Goal: Task Accomplishment & Management: Complete application form

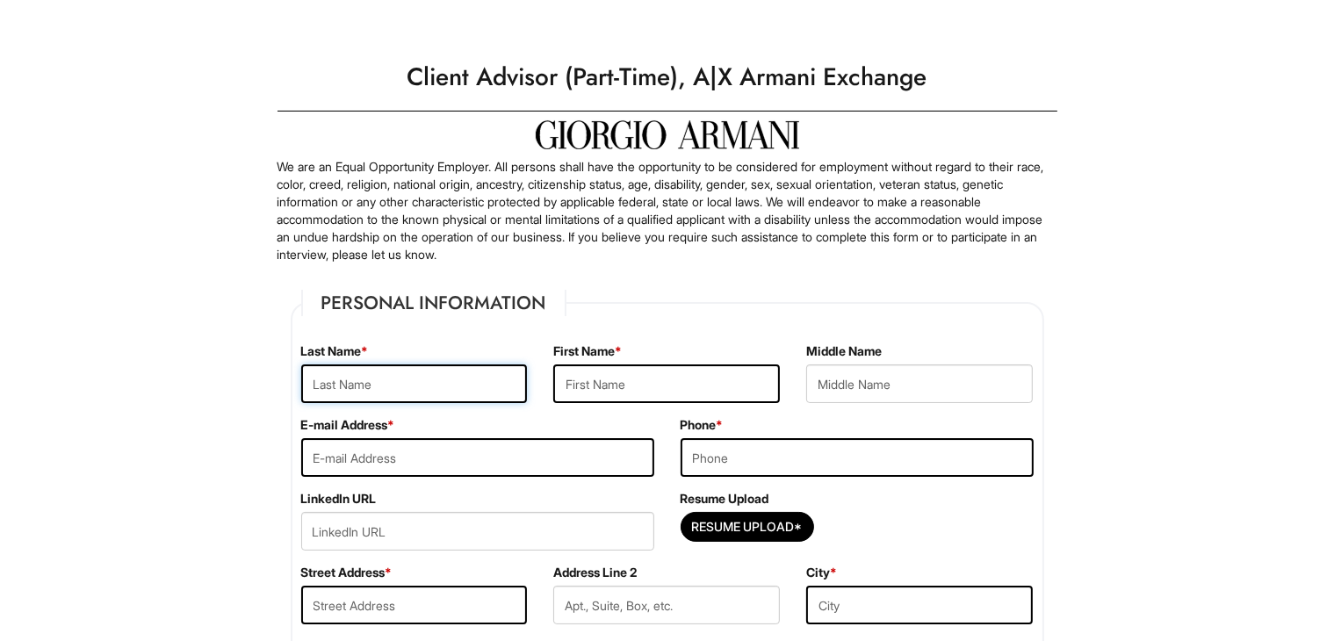
click at [395, 372] on input "text" at bounding box center [414, 384] width 227 height 39
type input "S"
type input "[PERSON_NAME]"
click at [629, 384] on input "text" at bounding box center [666, 384] width 227 height 39
type input "Shayala"
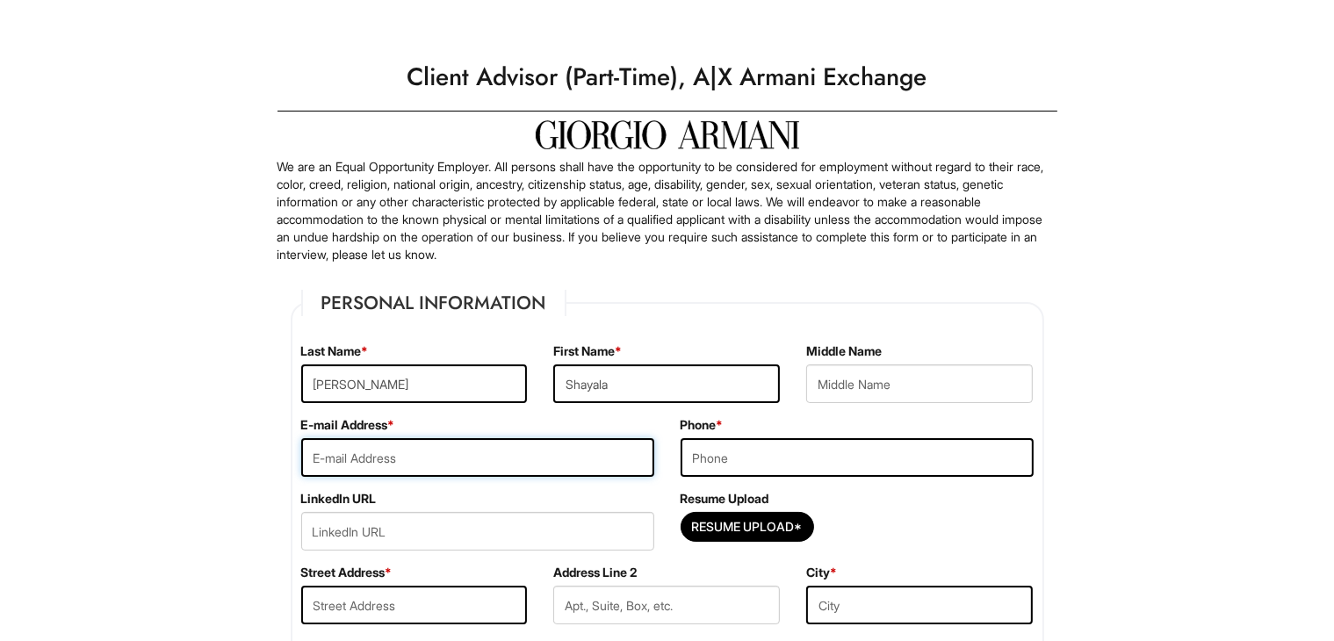
click at [544, 454] on input "email" at bounding box center [477, 457] width 353 height 39
type input "[EMAIL_ADDRESS][DOMAIN_NAME]"
click at [726, 454] on input "tel" at bounding box center [857, 457] width 353 height 39
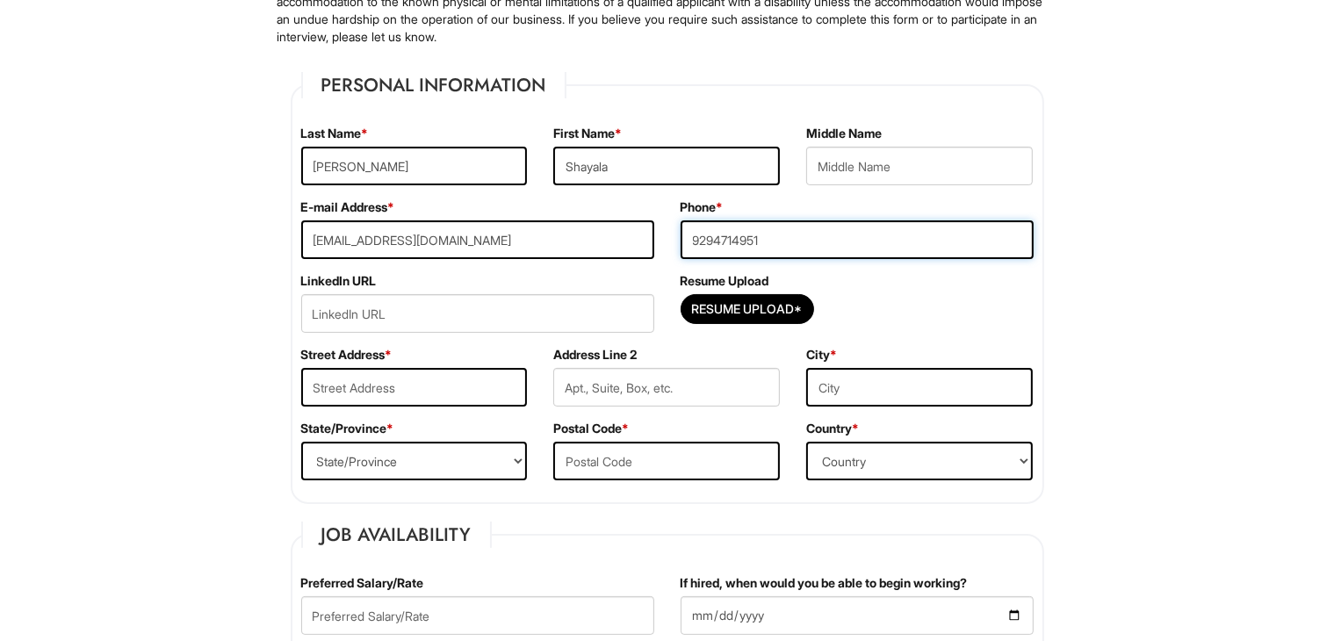
scroll to position [220, 0]
type input "9294714951"
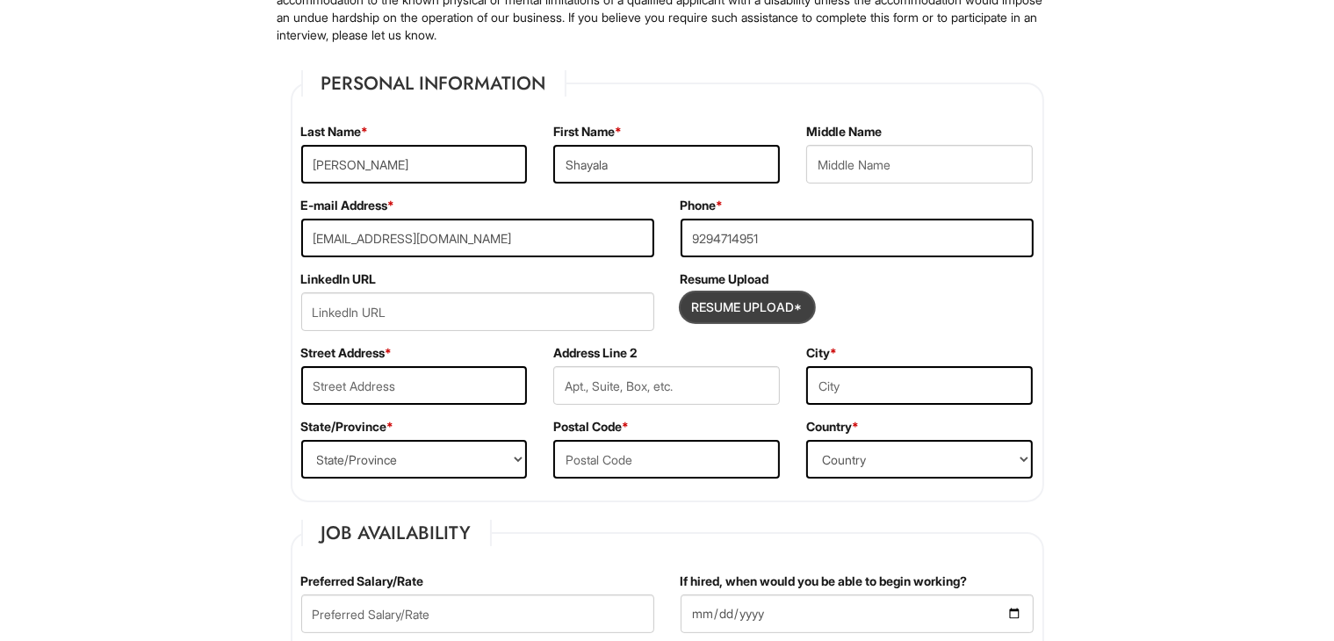
click at [738, 307] on input "Resume Upload*" at bounding box center [748, 307] width 132 height 28
type input "C:\fakepath\[PERSON_NAME] Resume.pdf"
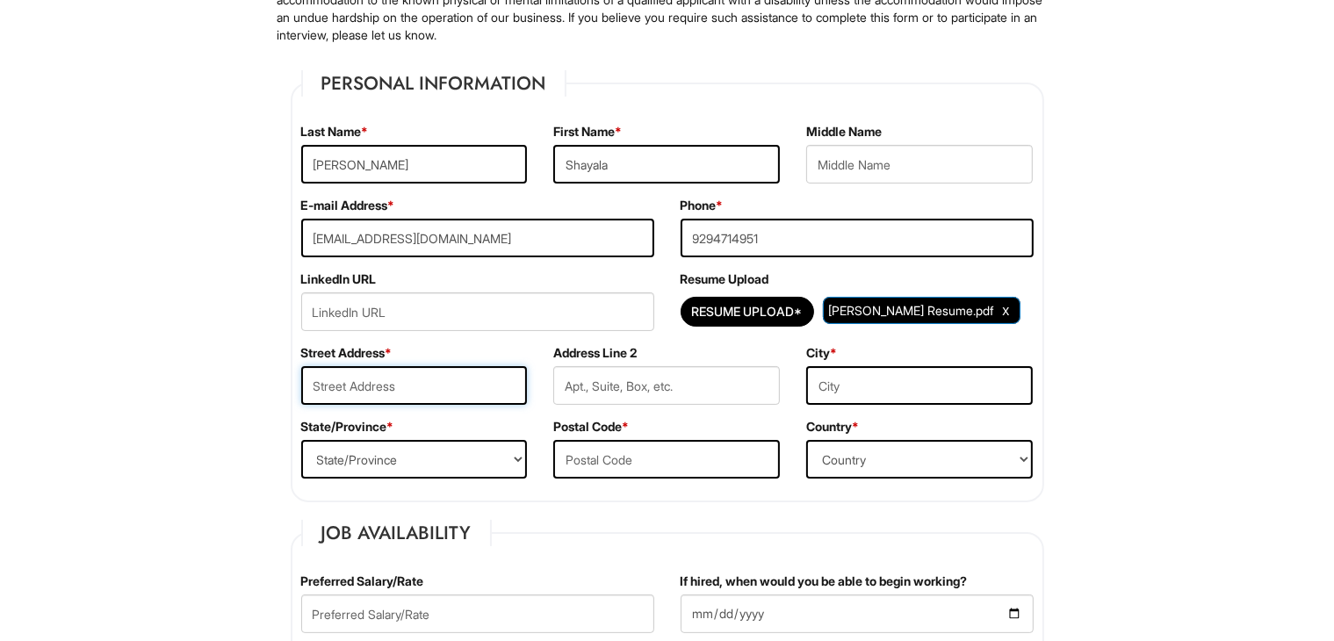
click at [438, 379] on input "text" at bounding box center [414, 385] width 227 height 39
type input "[STREET_ADDRESS]"
click at [847, 388] on input "text" at bounding box center [919, 385] width 227 height 39
type input "Paterson"
click at [495, 463] on select "State/Province [US_STATE] [US_STATE] [US_STATE] [US_STATE] [US_STATE] [US_STATE…" at bounding box center [414, 459] width 227 height 39
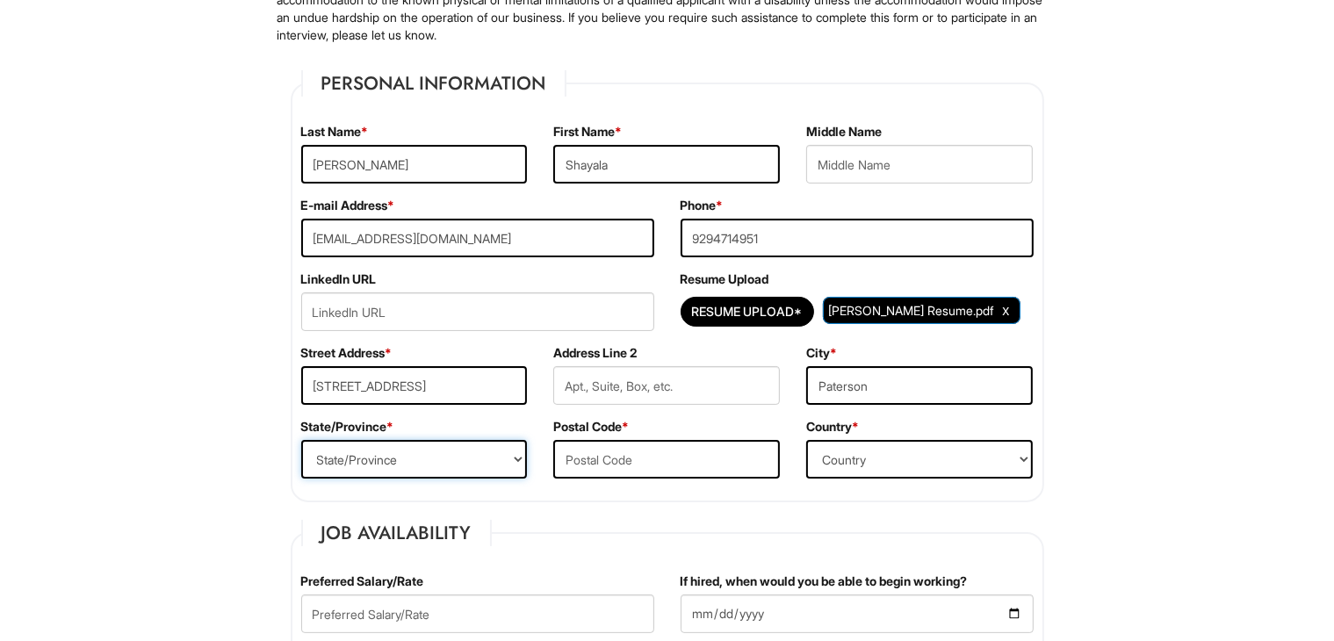
select select "NJ"
click at [301, 440] on select "State/Province [US_STATE] [US_STATE] [US_STATE] [US_STATE] [US_STATE] [US_STATE…" at bounding box center [414, 459] width 227 height 39
click at [629, 474] on input "text" at bounding box center [666, 459] width 227 height 39
type input "07522"
click at [871, 459] on select "Country [GEOGRAPHIC_DATA] [GEOGRAPHIC_DATA] [GEOGRAPHIC_DATA] [US_STATE] [GEOGR…" at bounding box center [919, 459] width 227 height 39
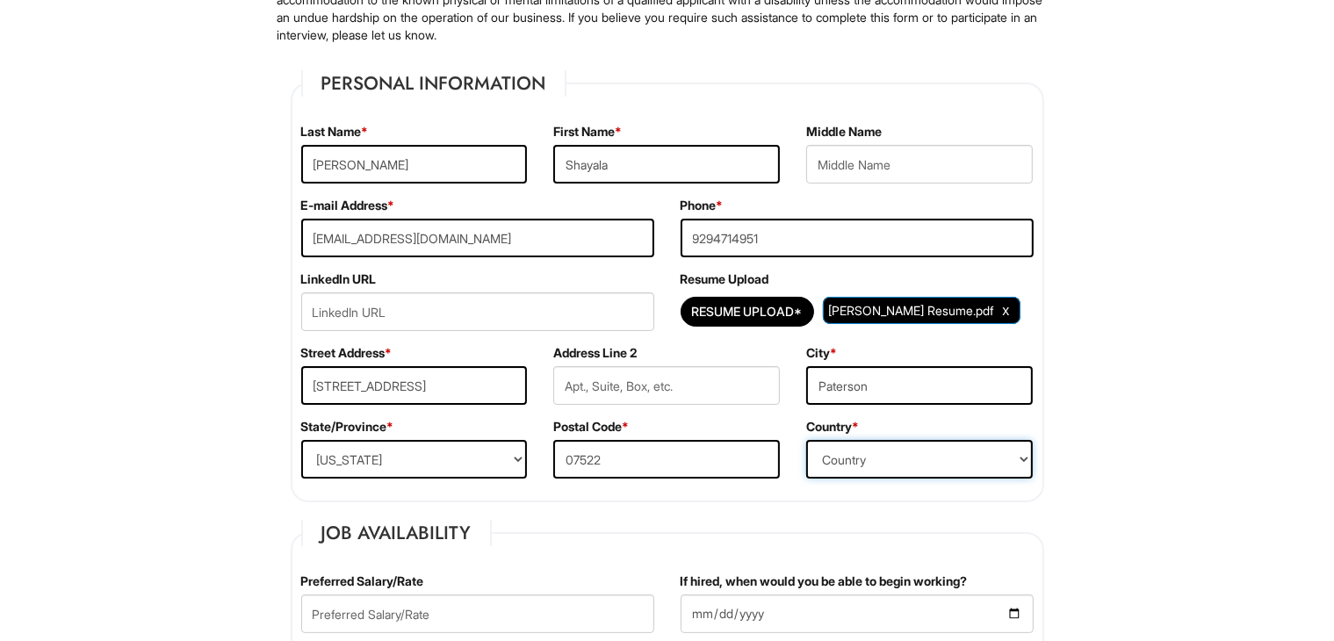
select select "[GEOGRAPHIC_DATA]"
click at [806, 440] on select "Country [GEOGRAPHIC_DATA] [GEOGRAPHIC_DATA] [GEOGRAPHIC_DATA] [US_STATE] [GEOGR…" at bounding box center [919, 459] width 227 height 39
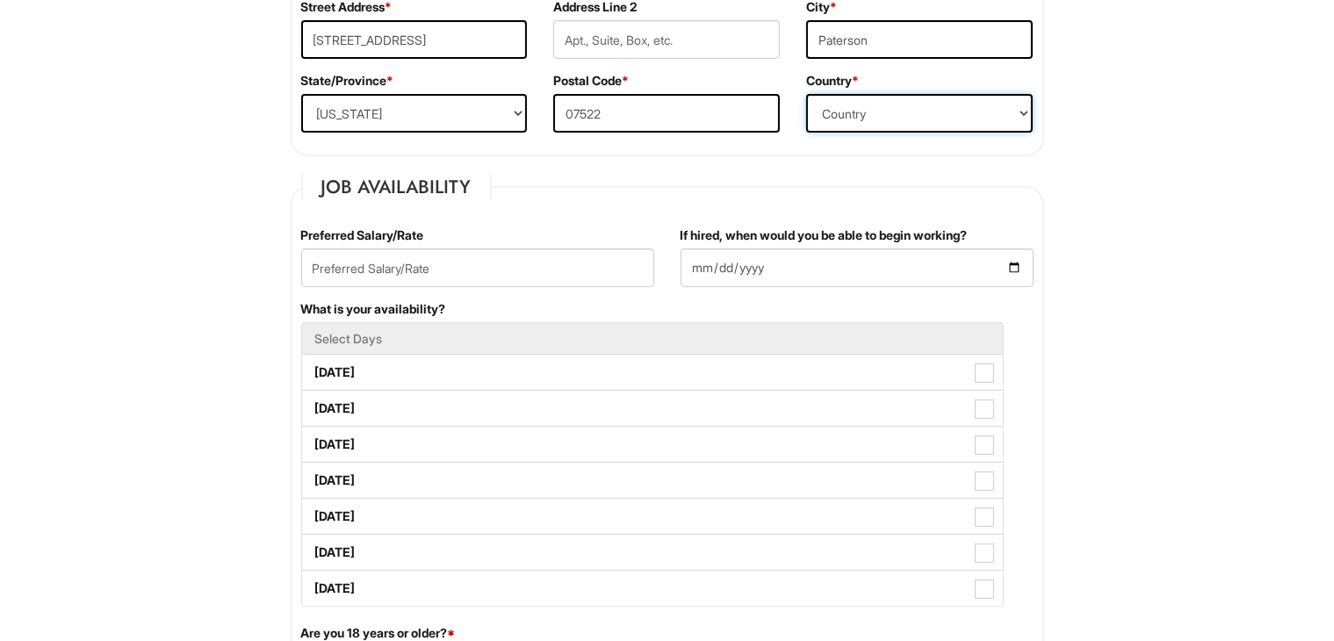
scroll to position [566, 0]
click at [491, 273] on input "text" at bounding box center [477, 268] width 353 height 39
type input "15.49"
click at [816, 252] on input "If hired, when would you be able to begin working?" at bounding box center [857, 268] width 353 height 39
click at [1013, 268] on input "If hired, when would you be able to begin working?" at bounding box center [857, 268] width 353 height 39
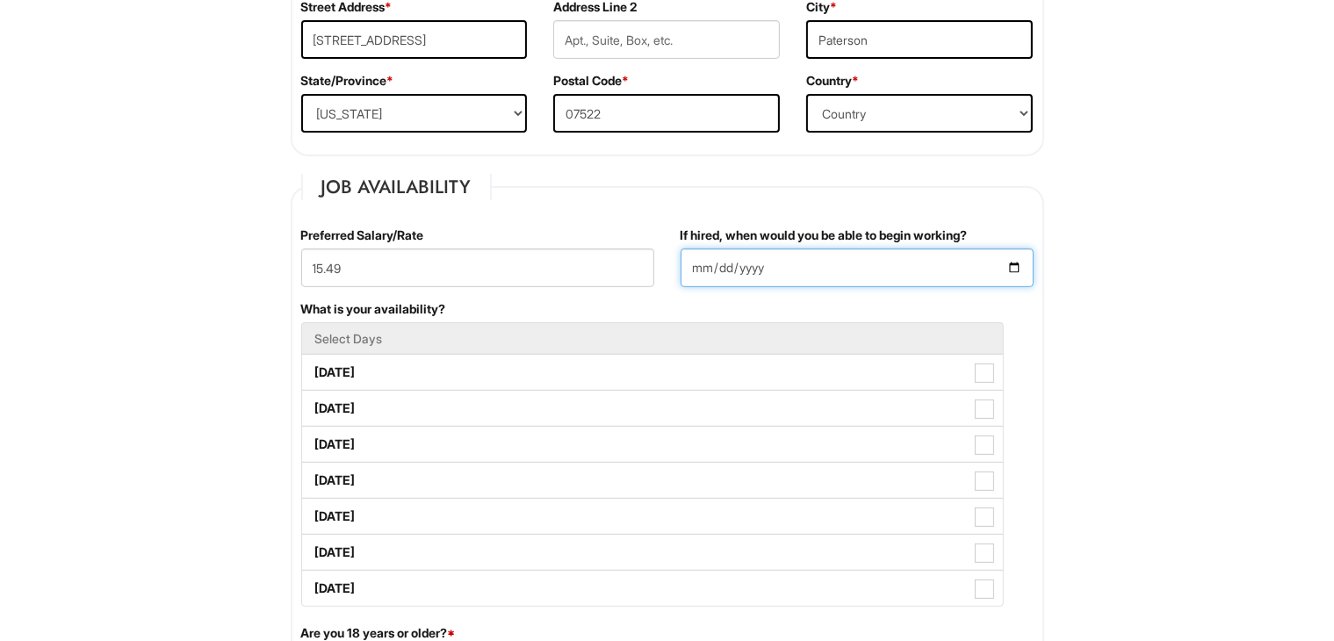
type input "[DATE]"
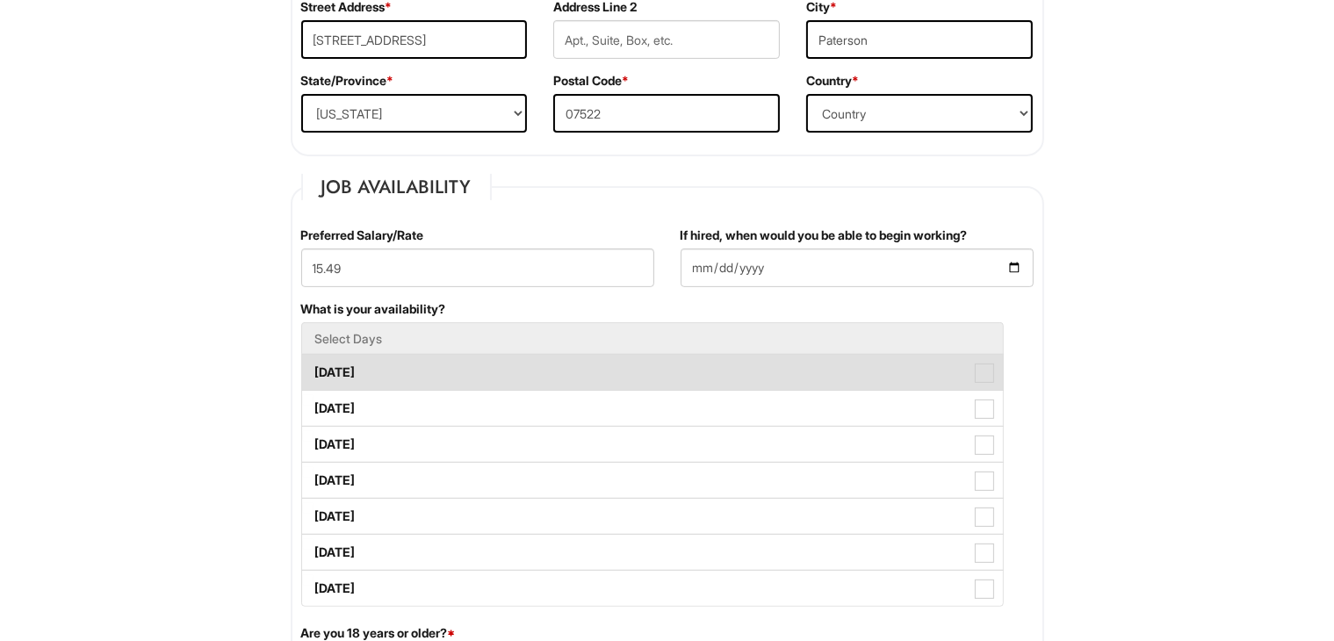
click at [473, 370] on label "[DATE]" at bounding box center [652, 372] width 701 height 35
click at [314, 370] on Available_Monday "[DATE]" at bounding box center [307, 363] width 11 height 11
checkbox Available_Monday "true"
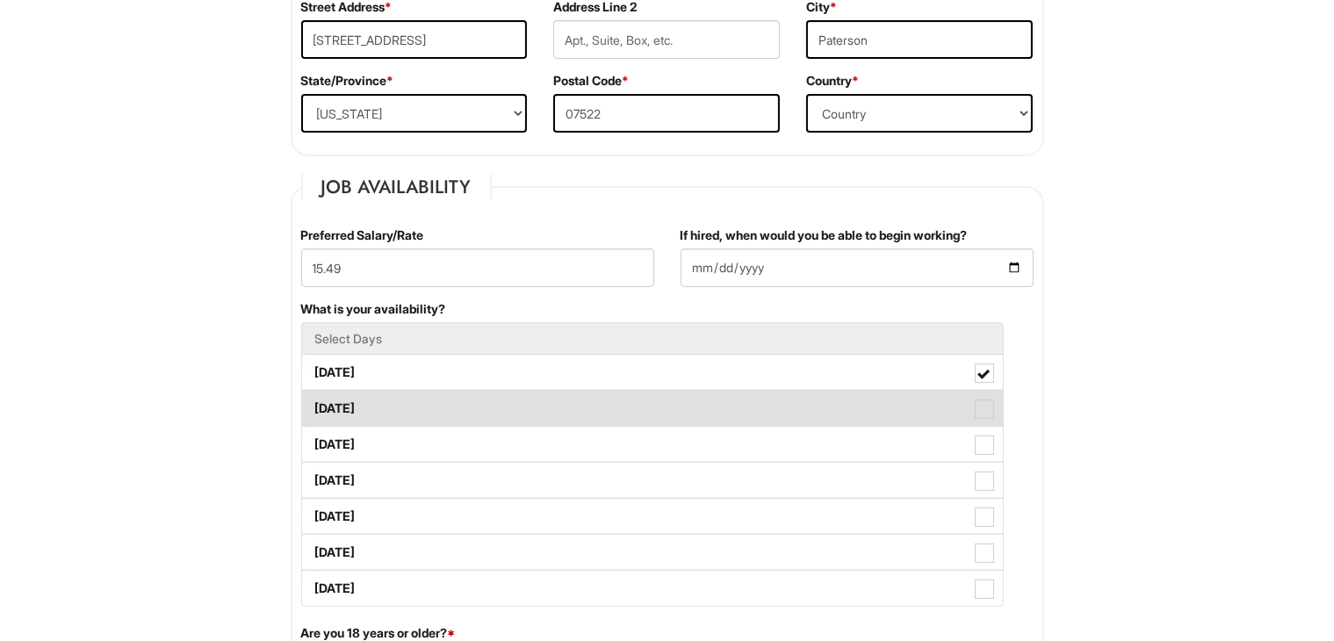
click at [469, 412] on label "[DATE]" at bounding box center [652, 408] width 701 height 35
click at [314, 406] on Available_Tuesday "[DATE]" at bounding box center [307, 399] width 11 height 11
checkbox Available_Tuesday "true"
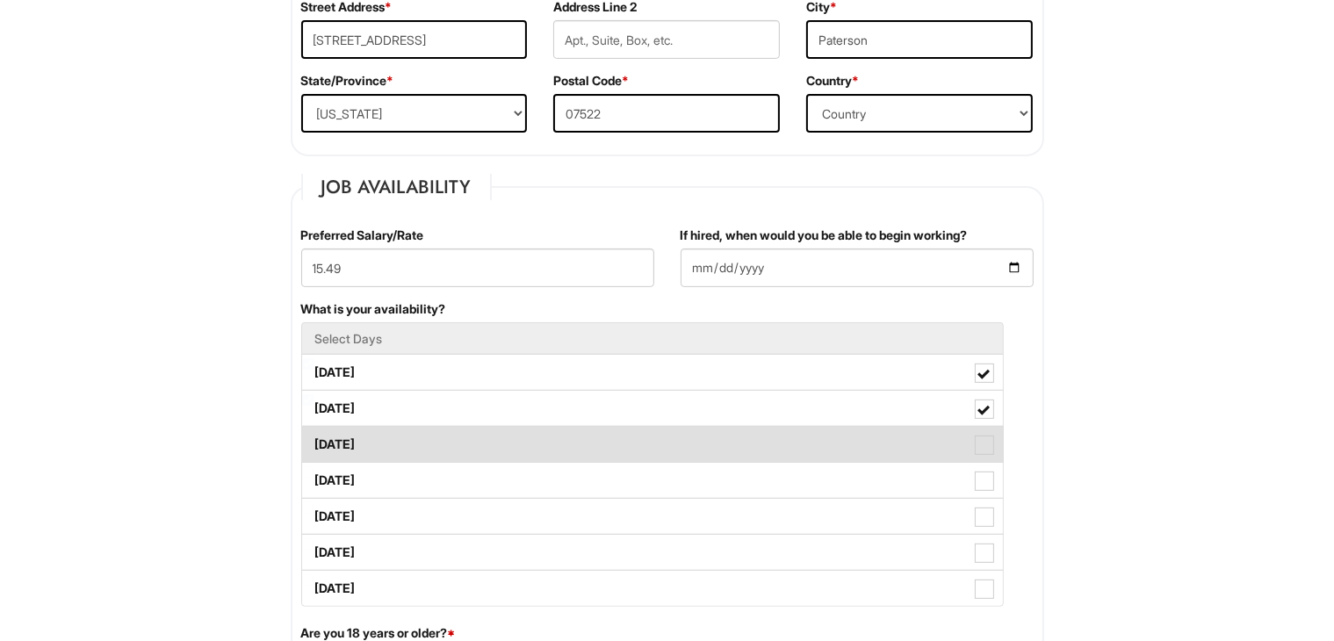
click at [464, 434] on label "[DATE]" at bounding box center [652, 444] width 701 height 35
click at [314, 434] on Available_Wednesday "[DATE]" at bounding box center [307, 435] width 11 height 11
checkbox Available_Wednesday "true"
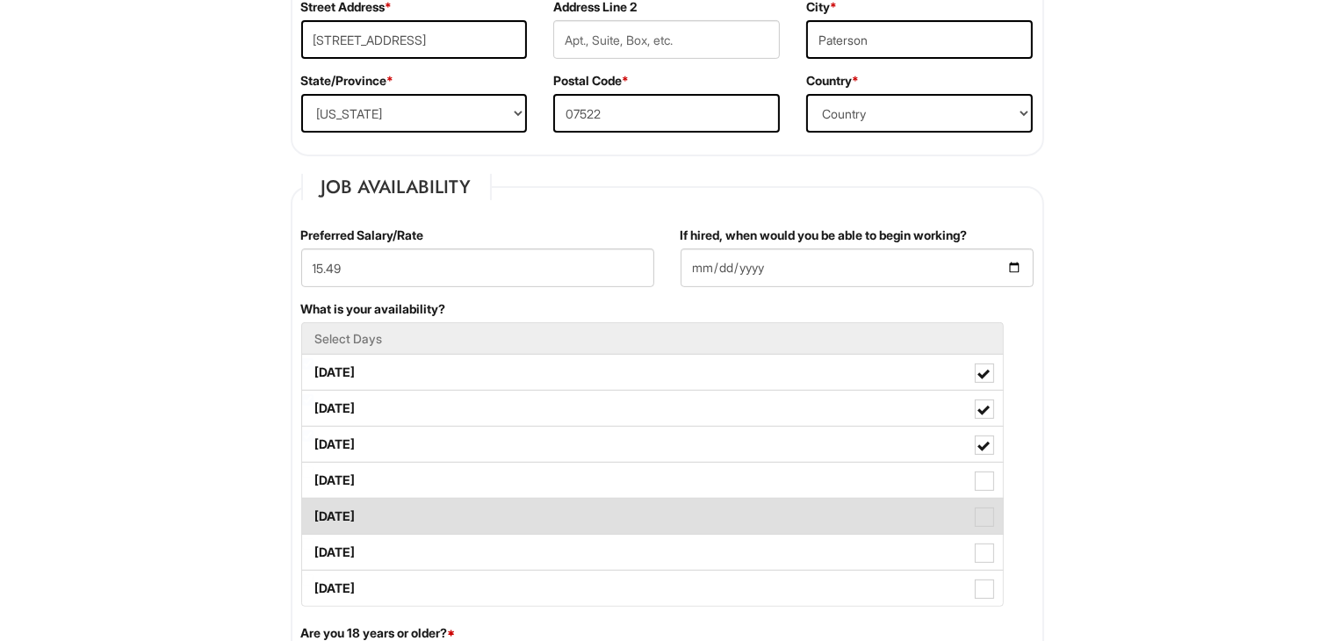
click at [457, 499] on label "[DATE]" at bounding box center [652, 516] width 701 height 35
click at [314, 502] on Available_Friday "[DATE]" at bounding box center [307, 507] width 11 height 11
click at [499, 513] on label "[DATE]" at bounding box center [652, 516] width 701 height 35
click at [314, 513] on Available_Friday "[DATE]" at bounding box center [307, 507] width 11 height 11
checkbox Available_Friday "false"
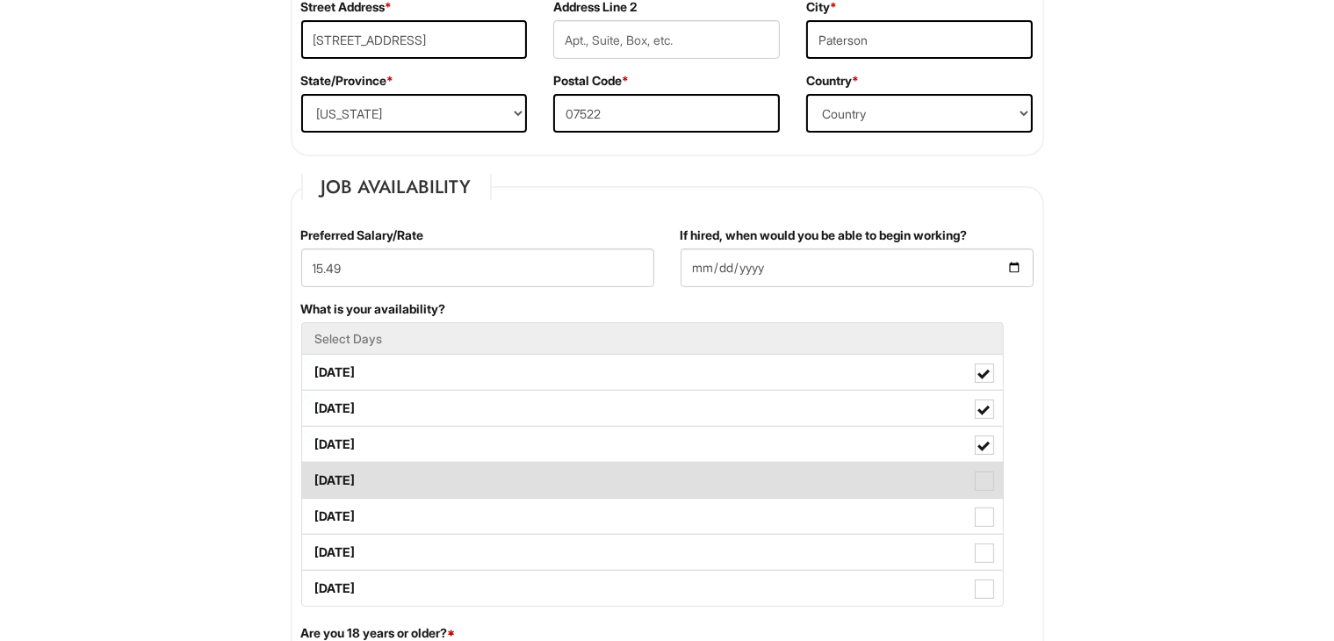
click at [479, 474] on label "[DATE]" at bounding box center [652, 480] width 701 height 35
click at [314, 474] on Available_Thursday "[DATE]" at bounding box center [307, 471] width 11 height 11
checkbox Available_Thursday "true"
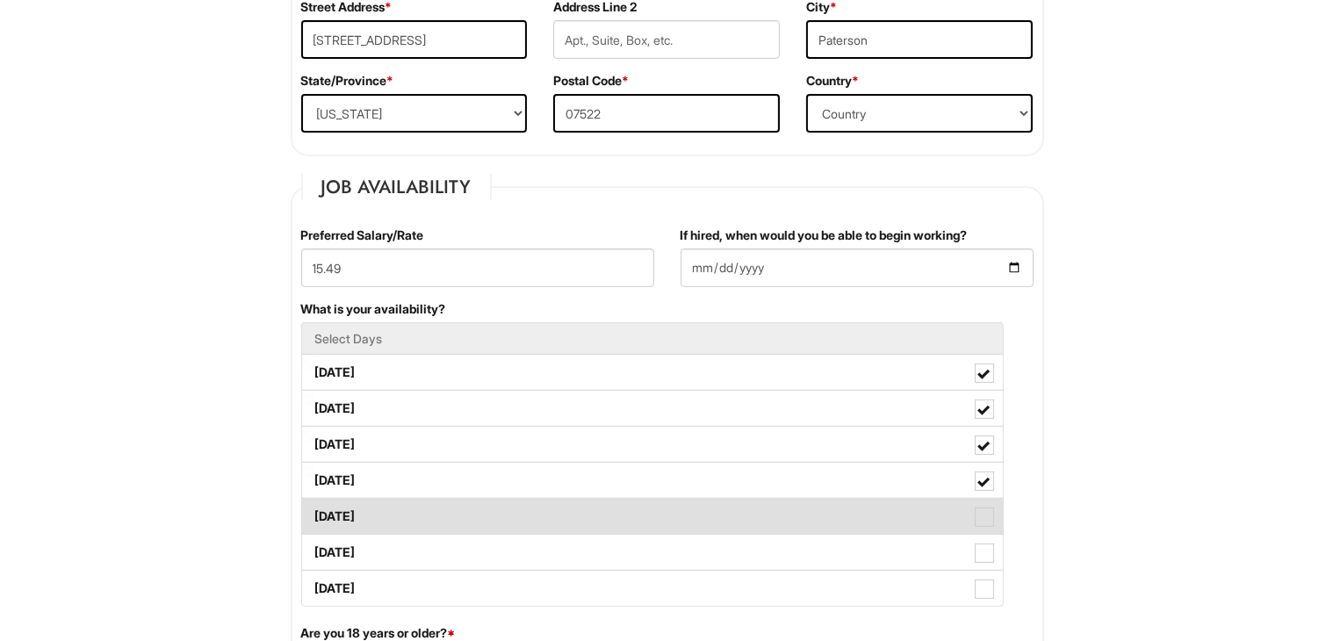
click at [474, 516] on label "[DATE]" at bounding box center [652, 516] width 701 height 35
click at [314, 514] on Available_Friday "[DATE]" at bounding box center [307, 507] width 11 height 11
checkbox Available_Friday "true"
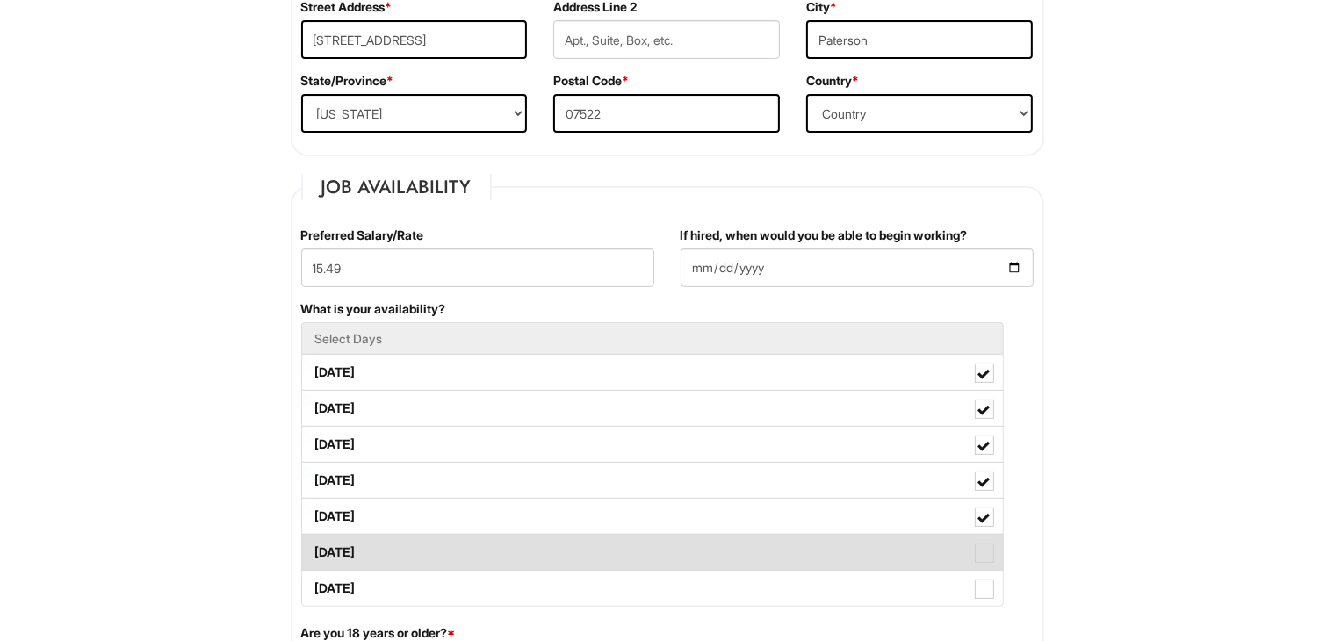
click at [466, 547] on label "[DATE]" at bounding box center [652, 552] width 701 height 35
click at [314, 547] on Available_Saturday "[DATE]" at bounding box center [307, 543] width 11 height 11
checkbox Available_Saturday "true"
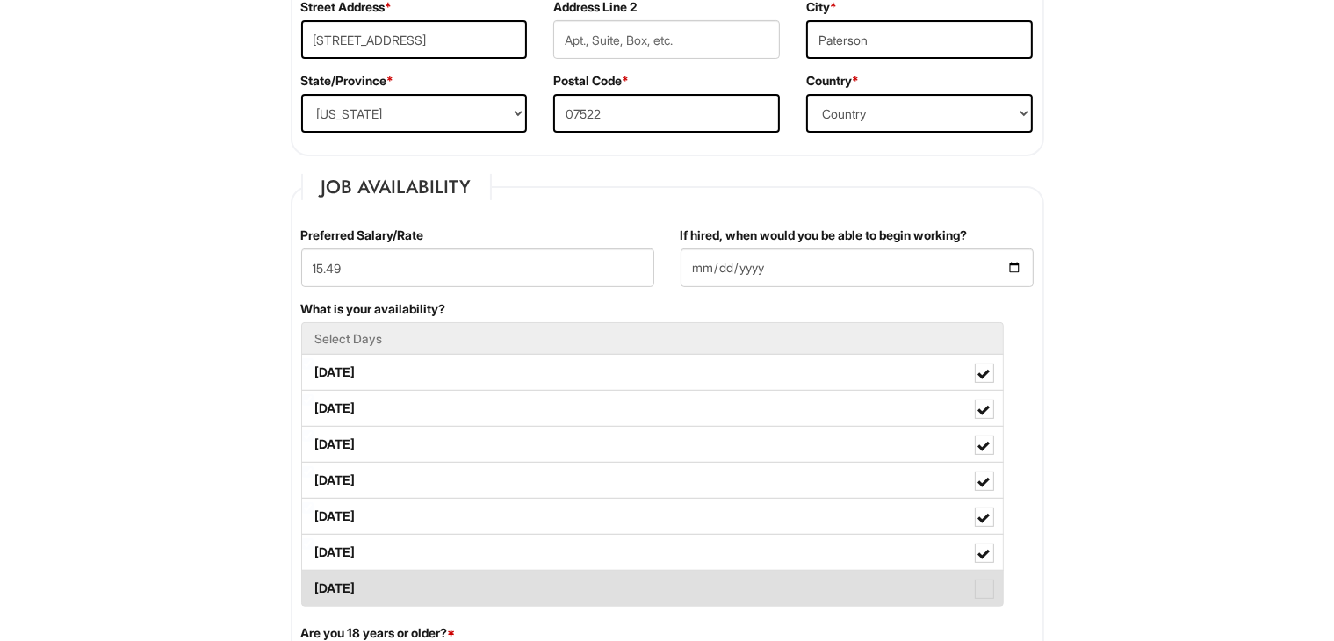
click at [459, 589] on label "[DATE]" at bounding box center [652, 588] width 701 height 35
click at [314, 586] on Available_Sunday "[DATE]" at bounding box center [307, 580] width 11 height 11
checkbox Available_Sunday "true"
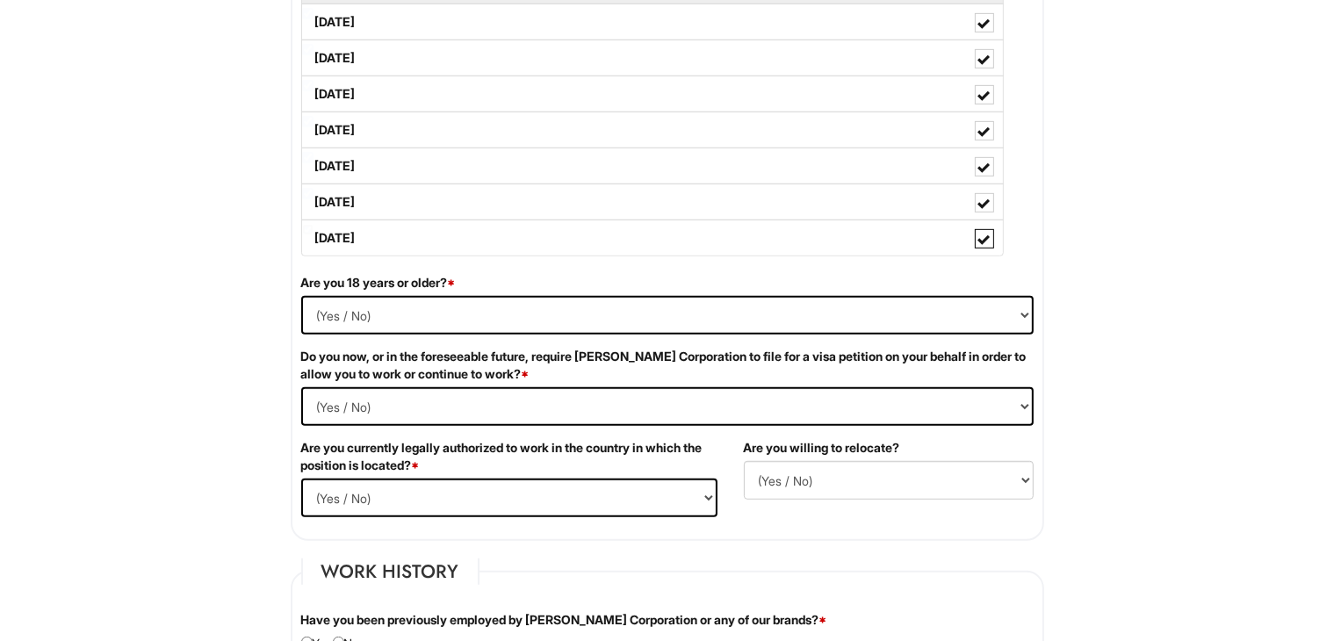
scroll to position [921, 0]
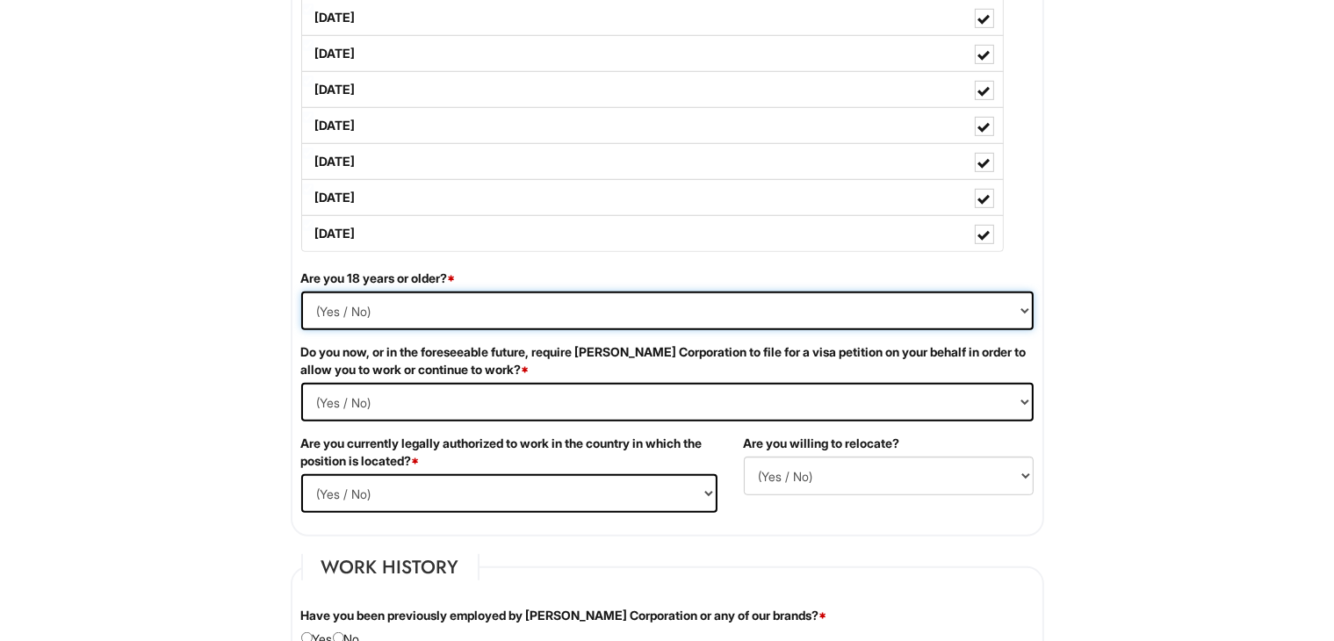
click at [594, 314] on select "(Yes / No) Yes No" at bounding box center [667, 311] width 733 height 39
select select "Yes"
click at [301, 292] on select "(Yes / No) Yes No" at bounding box center [667, 311] width 733 height 39
click at [560, 396] on Required "(Yes / No) Yes No" at bounding box center [667, 402] width 733 height 39
select Required "No"
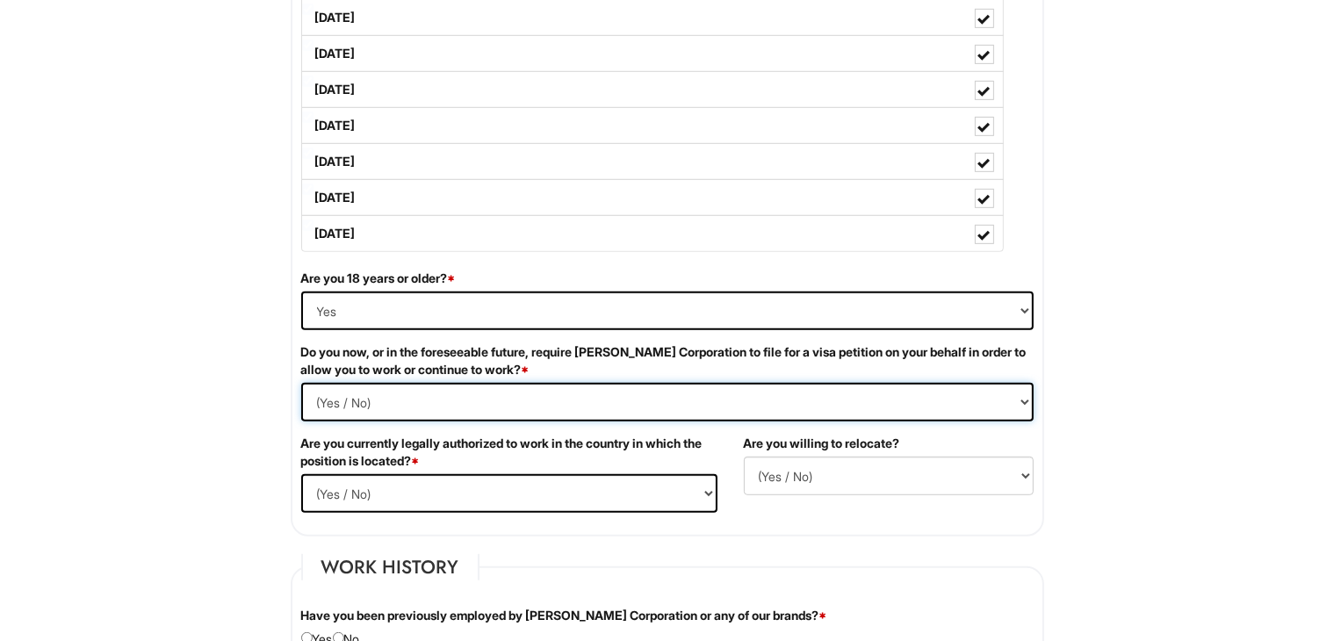
click at [301, 383] on Required "(Yes / No) Yes No" at bounding box center [667, 402] width 733 height 39
click at [542, 486] on select "(Yes / No) Yes No" at bounding box center [509, 493] width 416 height 39
click at [301, 474] on select "(Yes / No) Yes No" at bounding box center [509, 493] width 416 height 39
click at [502, 495] on select "(Yes / No) Yes No" at bounding box center [509, 493] width 416 height 39
select select "Yes"
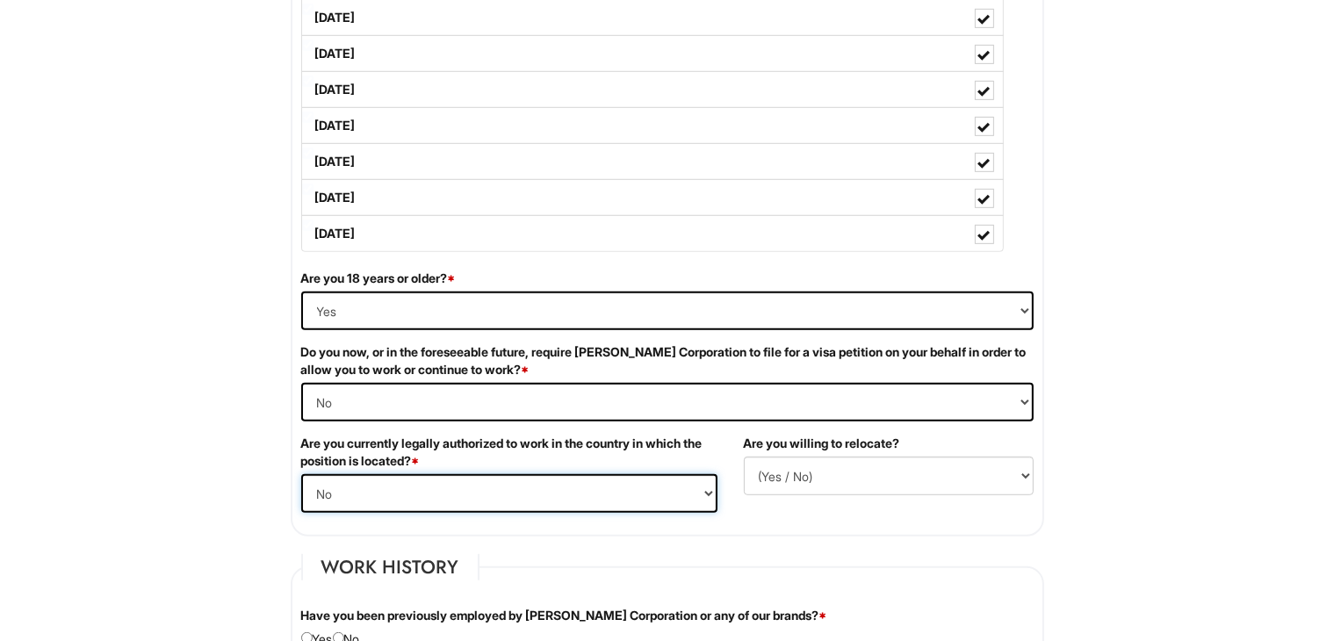
click at [301, 474] on select "(Yes / No) Yes No" at bounding box center [509, 493] width 416 height 39
click at [831, 485] on select "(Yes / No) No Yes" at bounding box center [889, 476] width 290 height 39
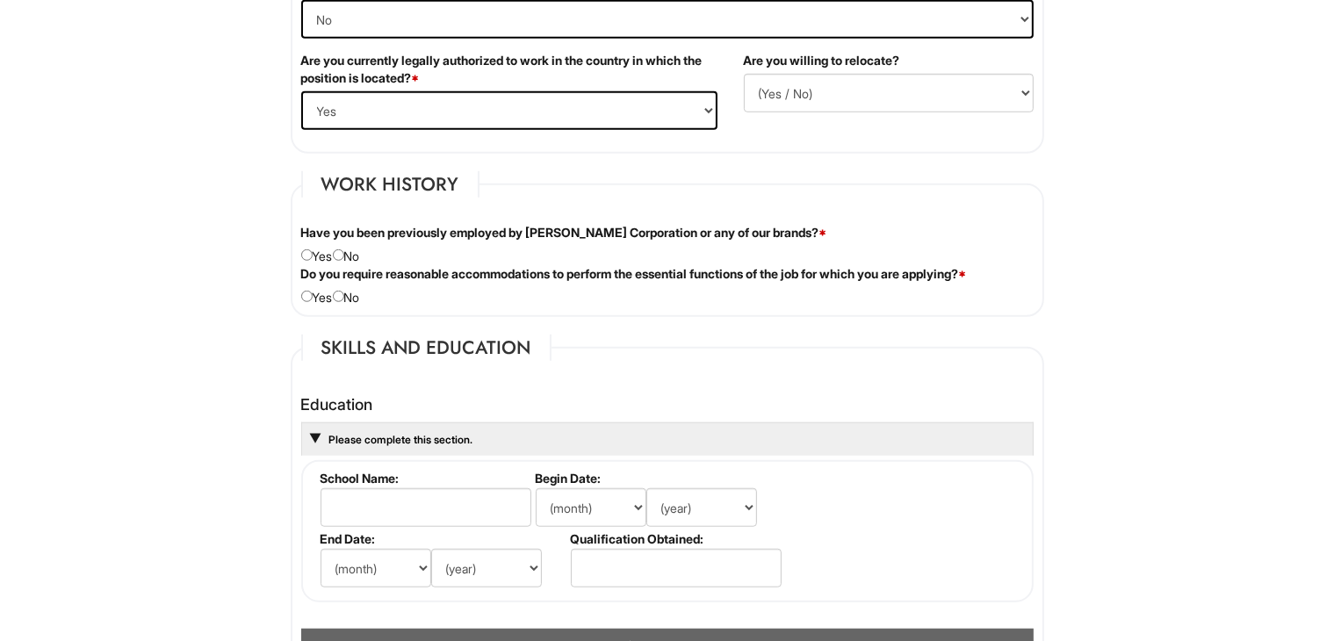
scroll to position [1307, 0]
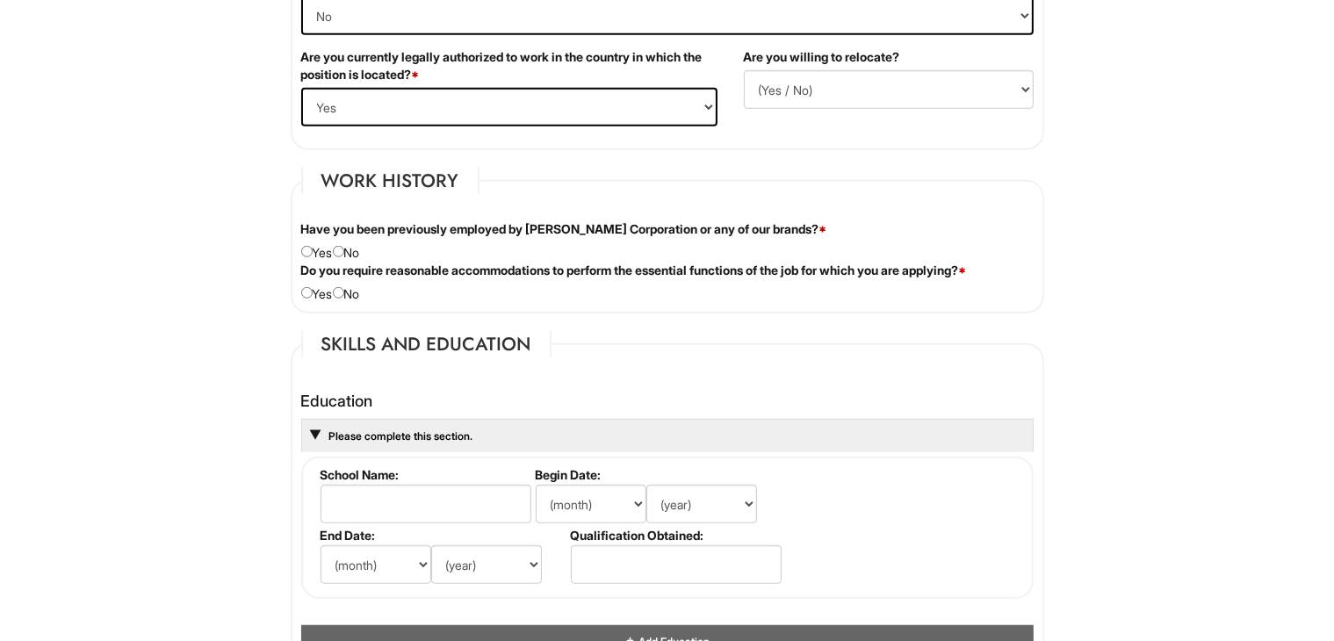
click at [357, 243] on div "Have you been previously employed by [PERSON_NAME] Corporation or any of our br…" at bounding box center [667, 240] width 759 height 41
click at [344, 247] on input "radio" at bounding box center [338, 251] width 11 height 11
radio input "true"
click at [341, 289] on input "radio" at bounding box center [338, 292] width 11 height 11
radio input "true"
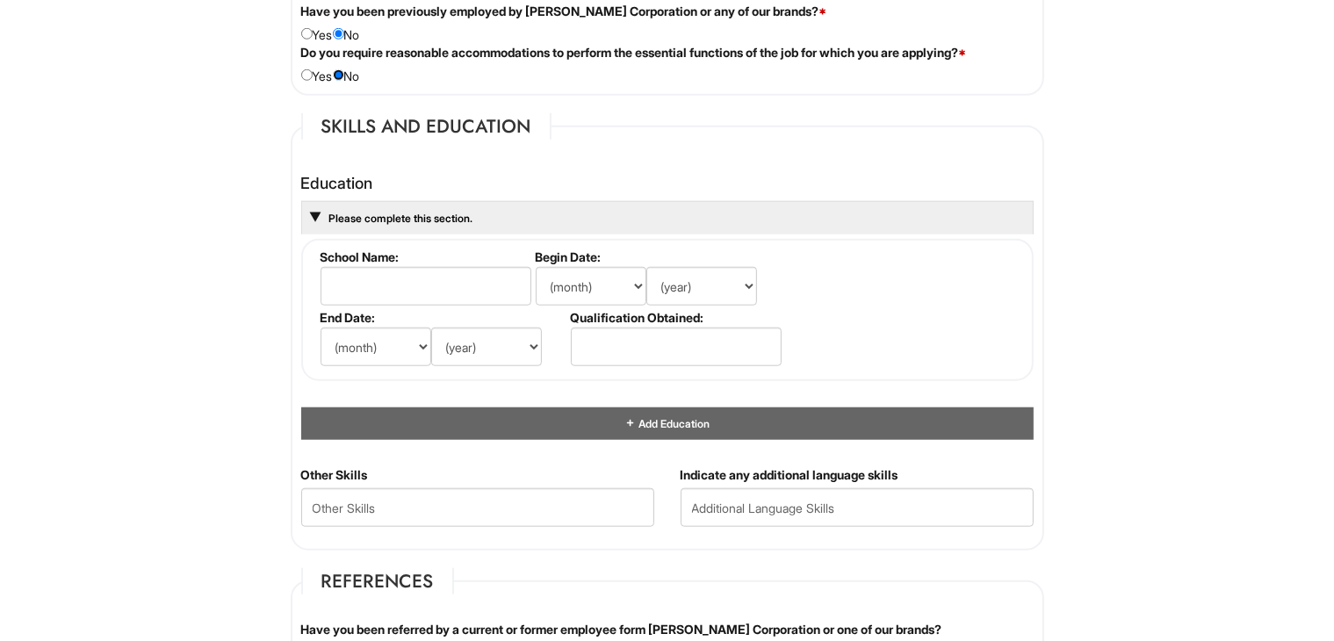
scroll to position [1597, 0]
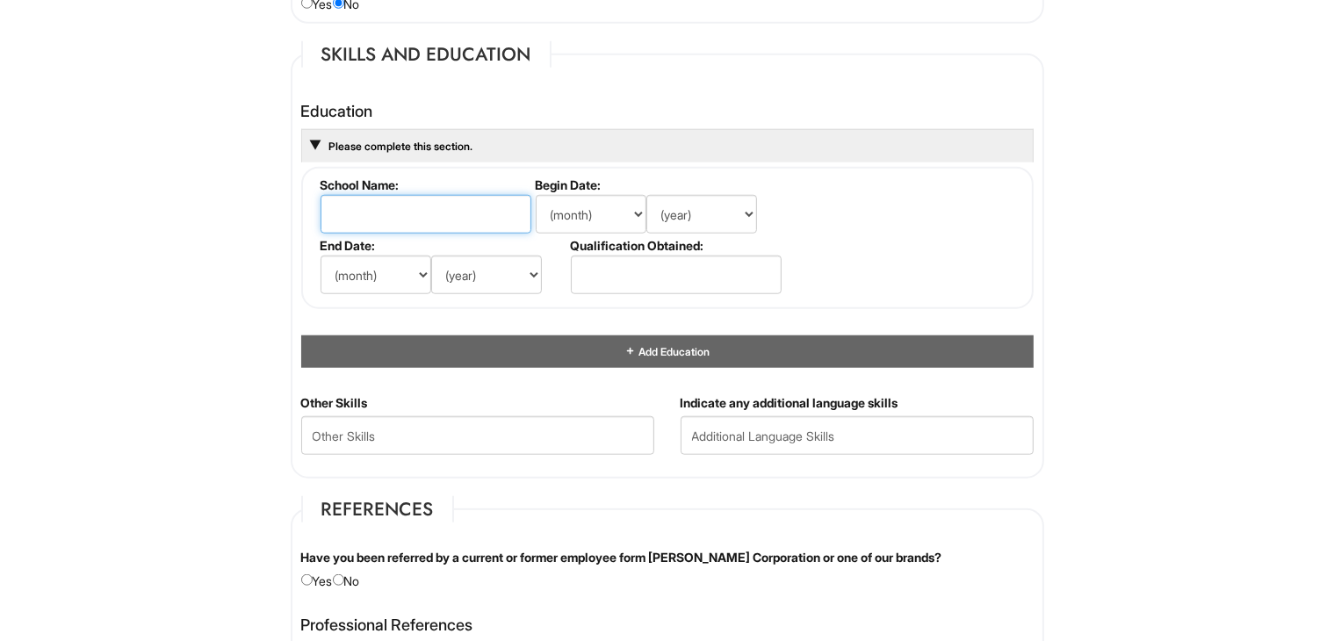
click at [482, 195] on input "text" at bounding box center [426, 214] width 211 height 39
type input "[GEOGRAPHIC_DATA]"
click at [553, 209] on select "(month) Jan Feb Mar Apr May Jun [DATE] Aug Sep Oct Nov Dec" at bounding box center [591, 214] width 111 height 39
select select "9"
click at [536, 195] on select "(month) Jan Feb Mar Apr May Jun [DATE] Aug Sep Oct Nov Dec" at bounding box center [591, 214] width 111 height 39
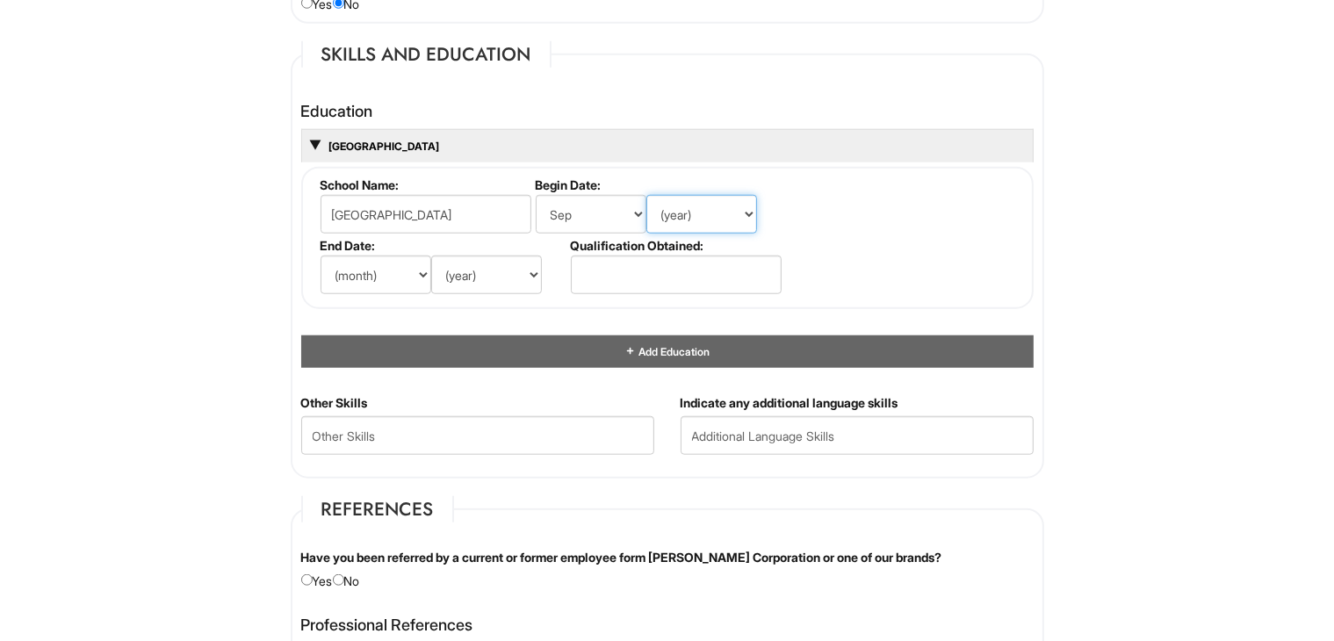
click at [703, 199] on select "(year) 2029 2028 2027 2026 2025 2024 2023 2022 2021 2020 2019 2018 2017 2016 20…" at bounding box center [702, 214] width 111 height 39
select select "2014"
click at [647, 195] on select "(year) 2029 2028 2027 2026 2025 2024 2023 2022 2021 2020 2019 2018 2017 2016 20…" at bounding box center [702, 214] width 111 height 39
click at [383, 282] on select "(month) Jan Feb Mar Apr May Jun [DATE] Aug Sep Oct Nov Dec" at bounding box center [376, 275] width 111 height 39
select select "8"
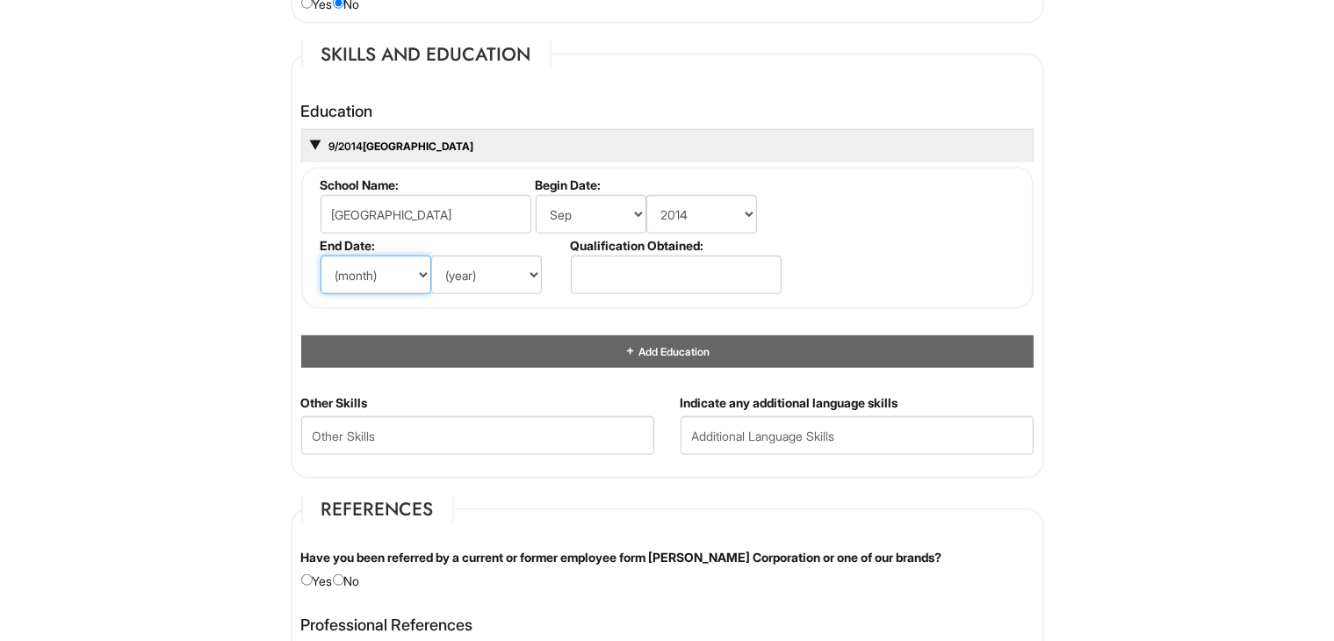
click at [321, 256] on select "(month) Jan Feb Mar Apr May Jun [DATE] Aug Sep Oct Nov Dec" at bounding box center [376, 275] width 111 height 39
click at [478, 270] on select "(year) 2029 2028 2027 2026 2025 2024 2023 2022 2021 2020 2019 2018 2017 2016 20…" at bounding box center [486, 275] width 111 height 39
select select "2018"
click at [431, 256] on select "(year) 2029 2028 2027 2026 2025 2024 2023 2022 2021 2020 2019 2018 2017 2016 20…" at bounding box center [486, 275] width 111 height 39
click at [632, 273] on input "text" at bounding box center [676, 275] width 211 height 39
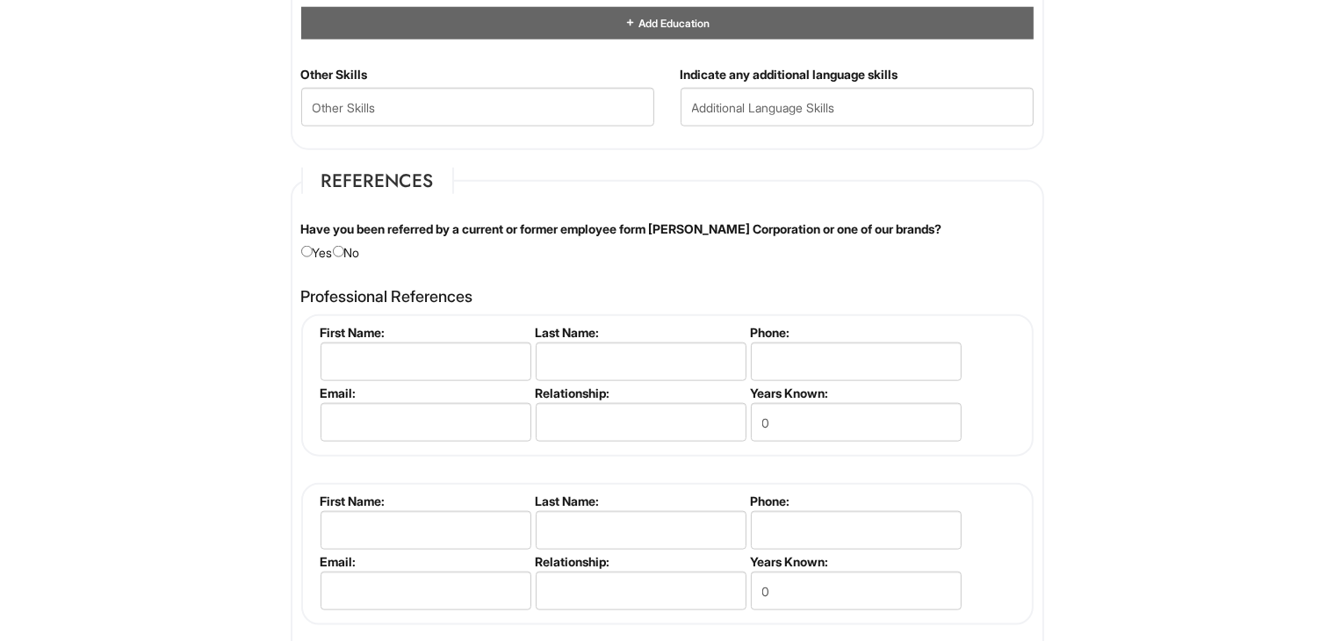
scroll to position [1927, 0]
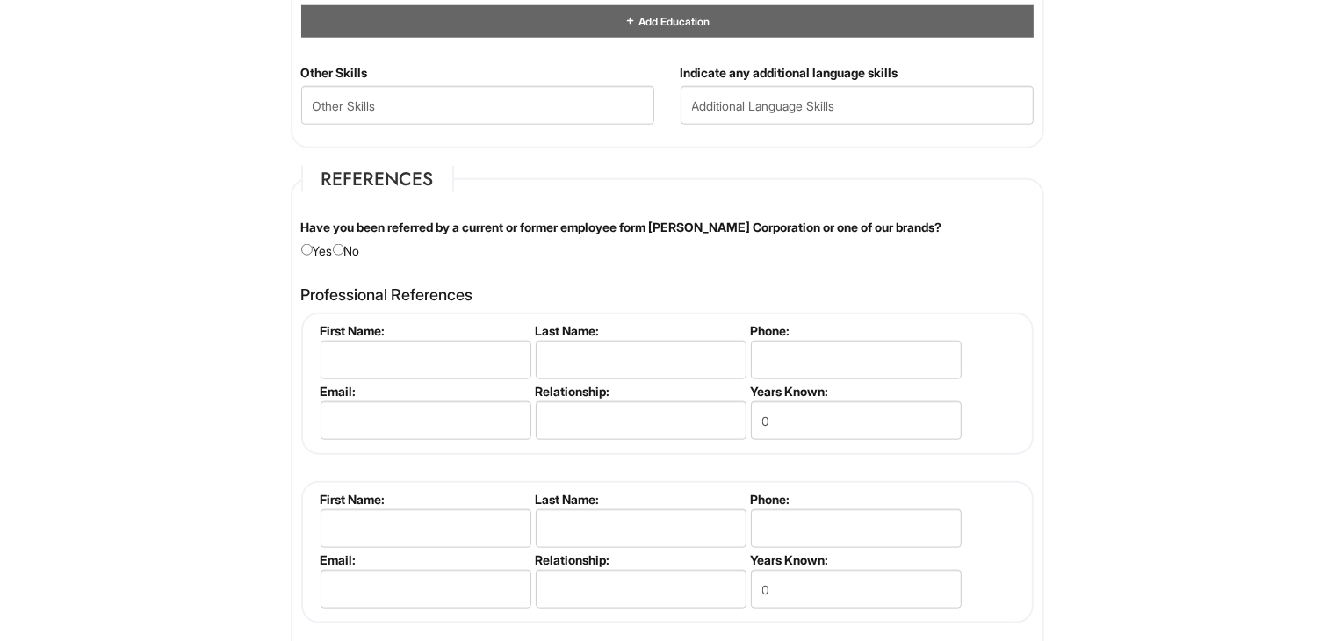
click at [353, 244] on div "Have you been referred by a current or former employee form [PERSON_NAME] Corpo…" at bounding box center [667, 239] width 759 height 41
click at [344, 244] on input "radio" at bounding box center [338, 249] width 11 height 11
radio input "true"
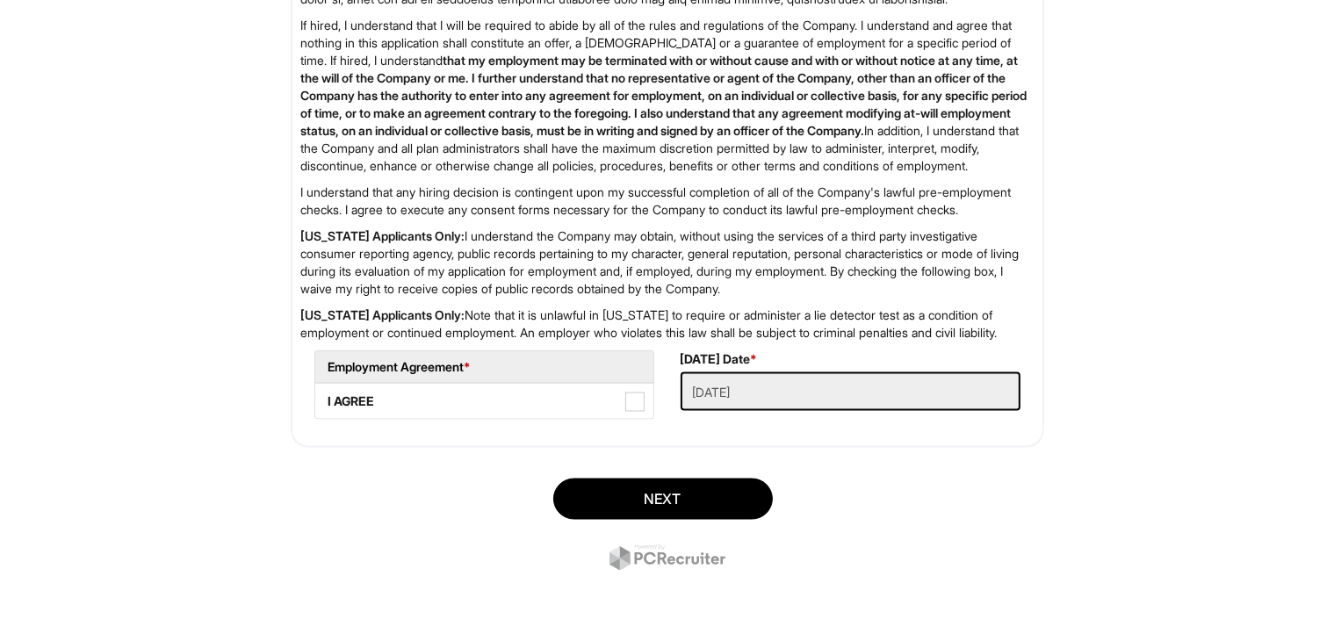
scroll to position [2851, 0]
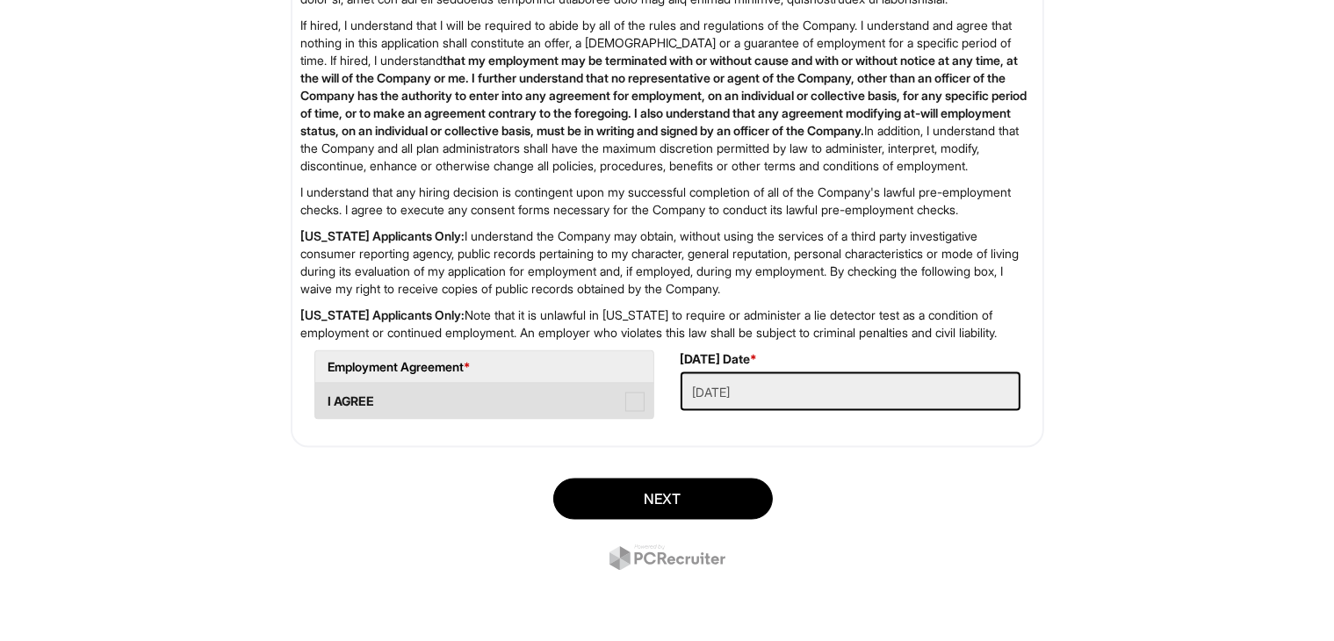
click at [634, 398] on span at bounding box center [634, 402] width 19 height 19
click at [327, 398] on AGREE "I AGREE" at bounding box center [320, 392] width 11 height 11
checkbox AGREE "true"
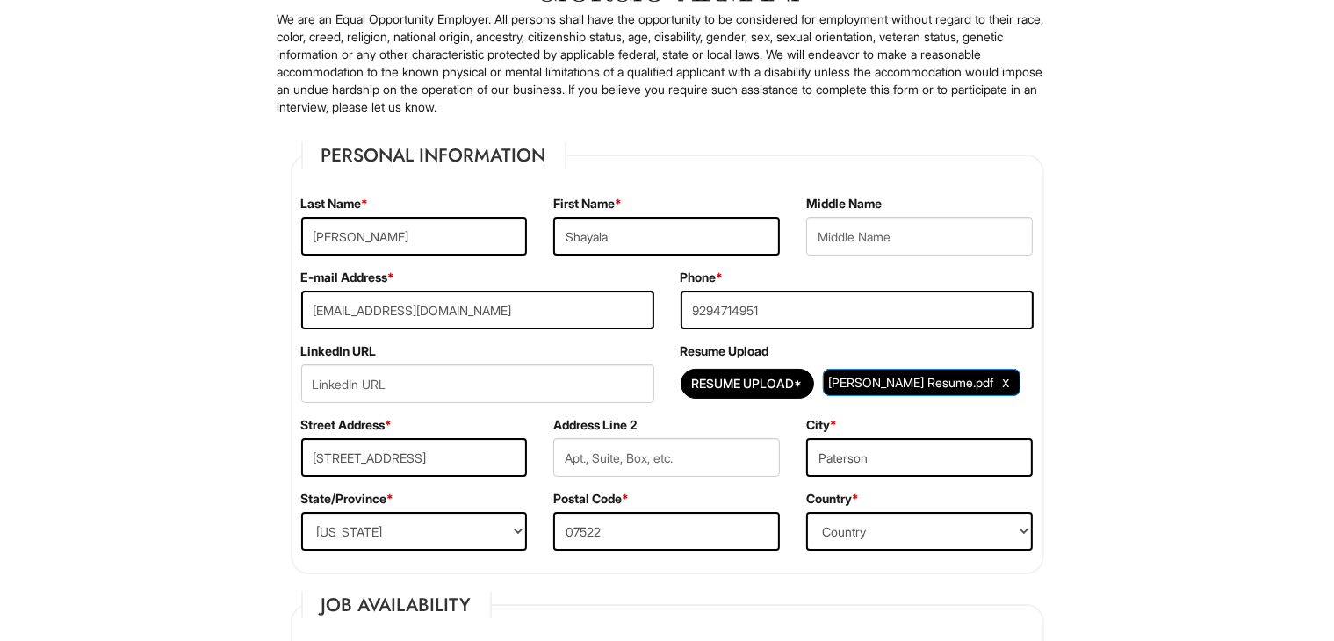
scroll to position [0, 0]
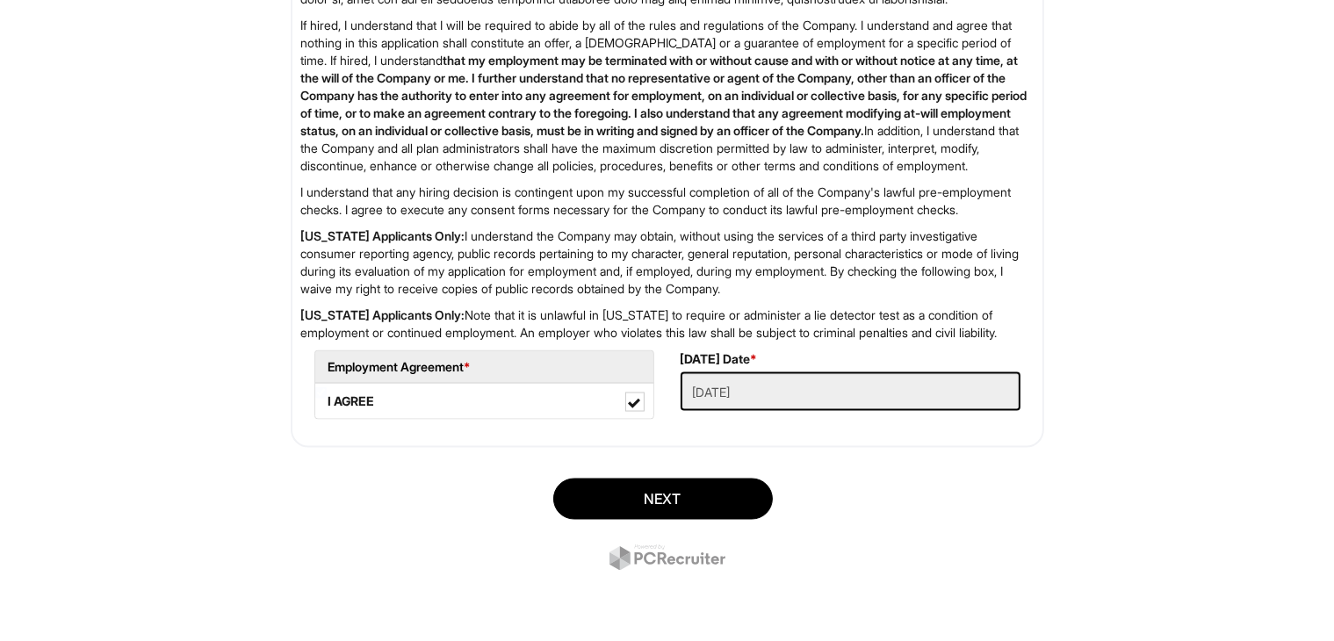
scroll to position [2851, 0]
click at [685, 492] on button "Next" at bounding box center [663, 499] width 220 height 41
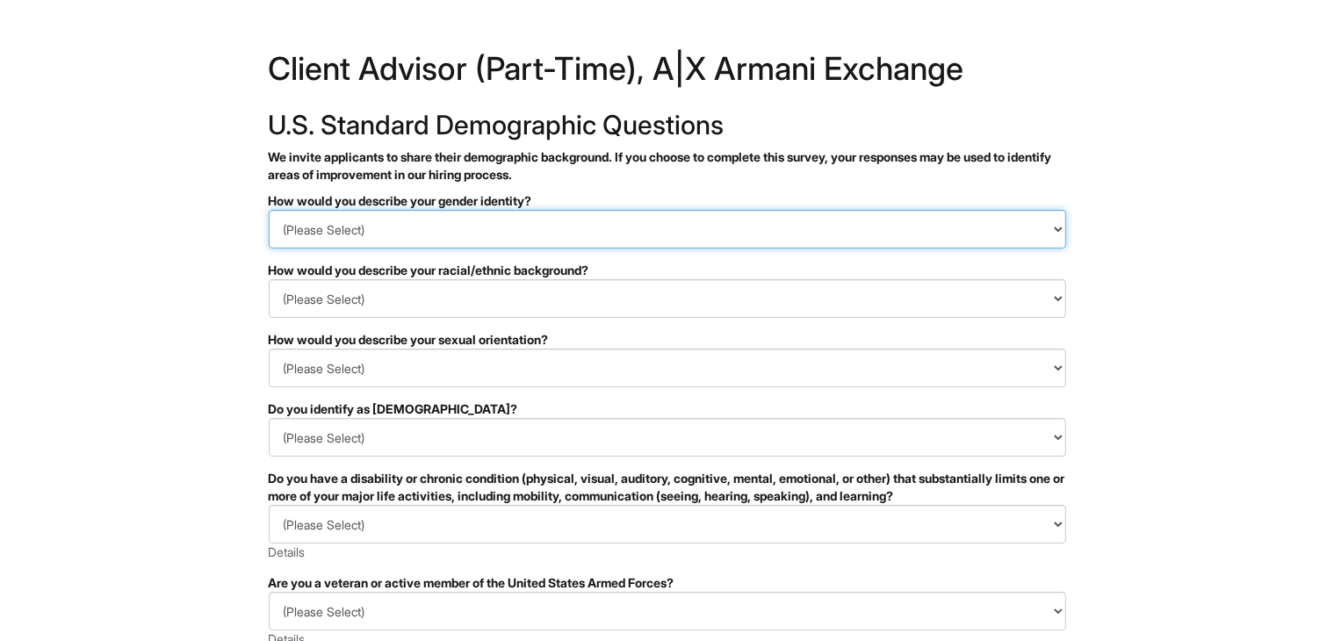
click at [517, 233] on select "(Please Select) Man Woman [DEMOGRAPHIC_DATA] I prefer to self-describe I don't …" at bounding box center [668, 229] width 798 height 39
select select "Woman"
click at [269, 210] on select "(Please Select) Man Woman Non-binary I prefer to self-describe I don't wish to …" at bounding box center [668, 229] width 798 height 39
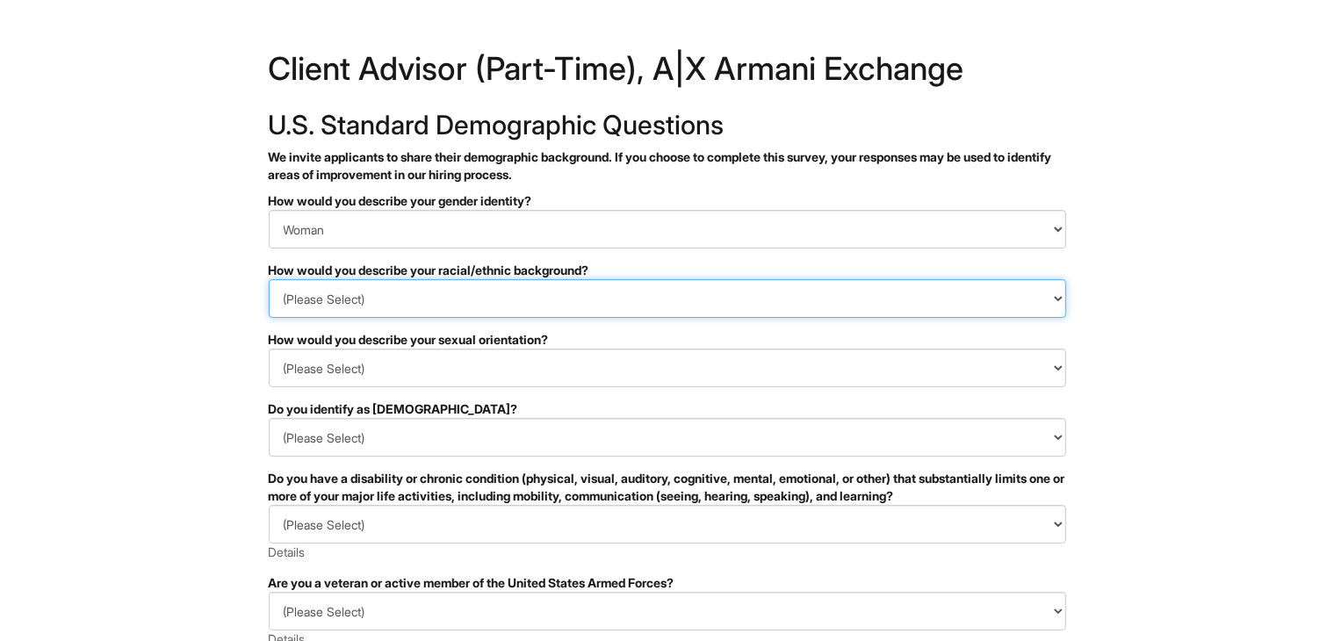
click at [513, 306] on select "(Please Select) Black or of African descent East Asian Hispanic, Latinx or of S…" at bounding box center [668, 298] width 798 height 39
select select "South Asian"
click at [269, 279] on select "(Please Select) Black or of African descent East Asian Hispanic, Latinx or of S…" at bounding box center [668, 298] width 798 height 39
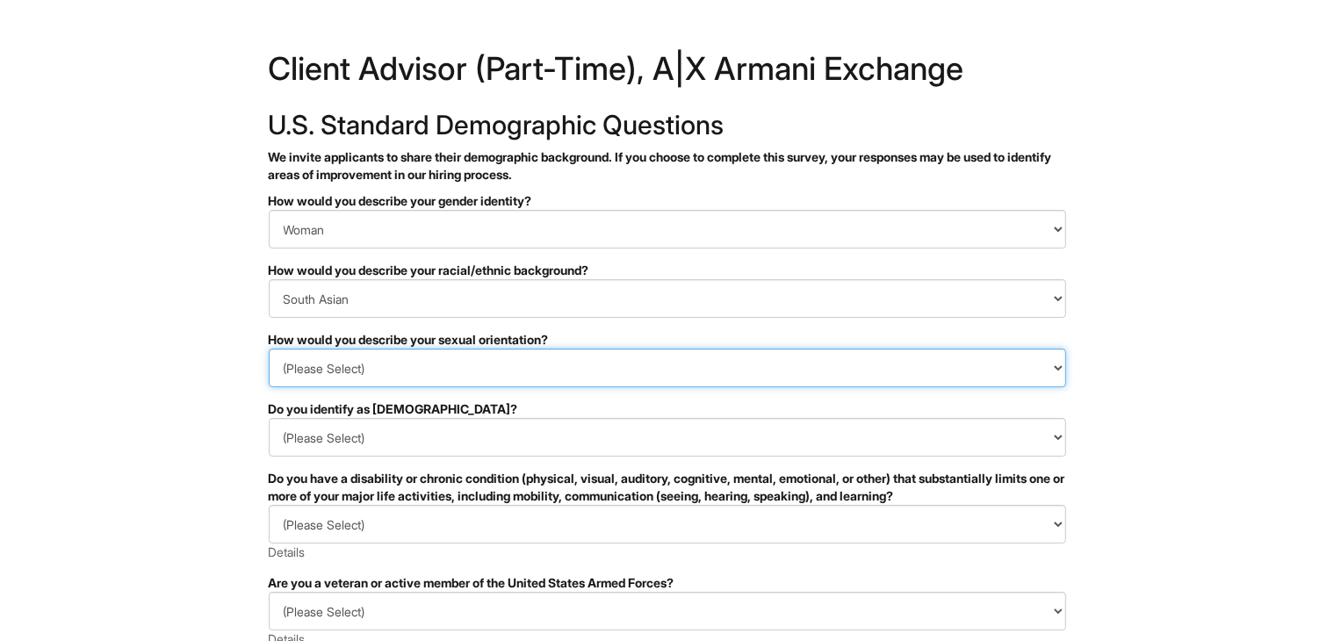
click at [323, 357] on select "(Please Select) Asexual Bisexual and/or pansexual Gay Heterosexual Lesbian Quee…" at bounding box center [668, 368] width 798 height 39
select select "Heterosexual"
click at [269, 349] on select "(Please Select) Asexual Bisexual and/or pansexual Gay Heterosexual Lesbian Quee…" at bounding box center [668, 368] width 798 height 39
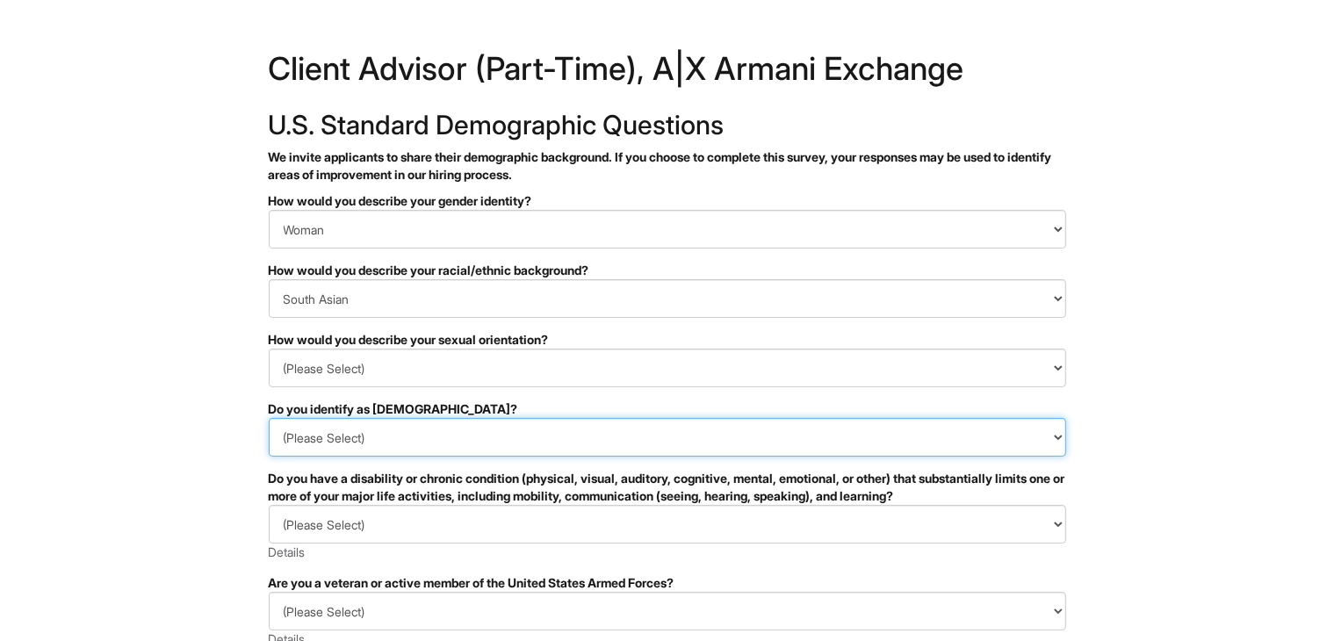
click at [364, 452] on select "(Please Select) Yes No I prefer to self-describe I don't wish to answer" at bounding box center [668, 437] width 798 height 39
select select "No"
click at [269, 418] on select "(Please Select) Yes No I prefer to self-describe I don't wish to answer" at bounding box center [668, 437] width 798 height 39
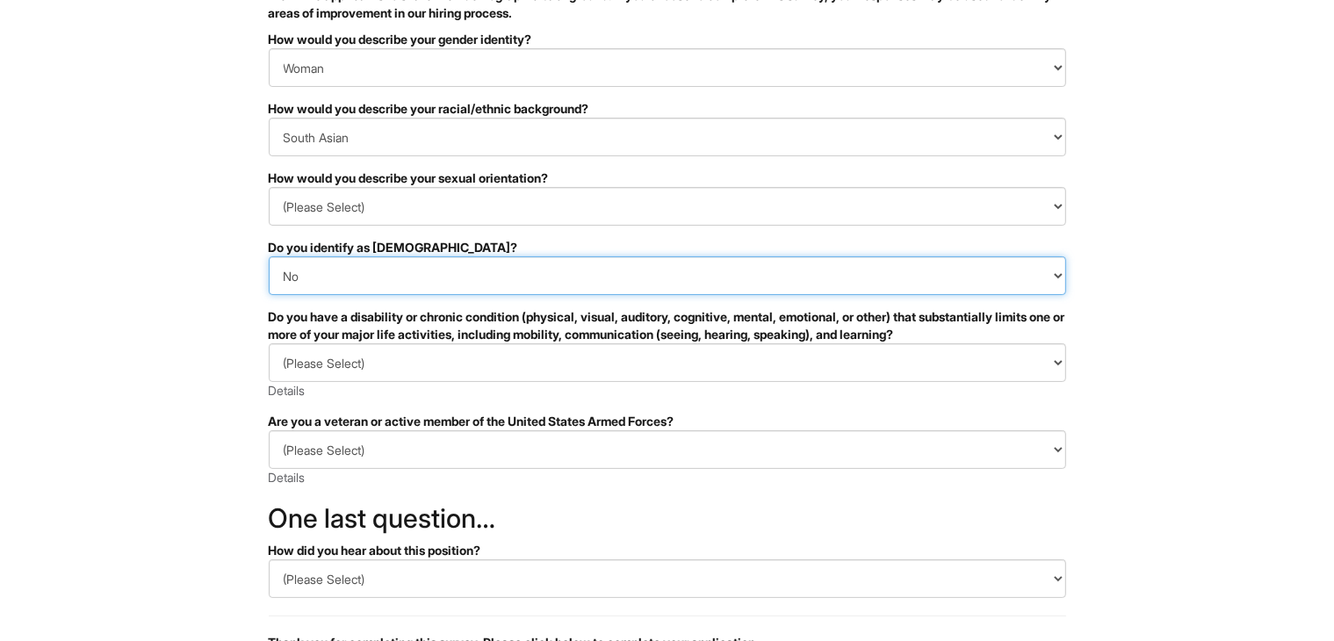
scroll to position [162, 0]
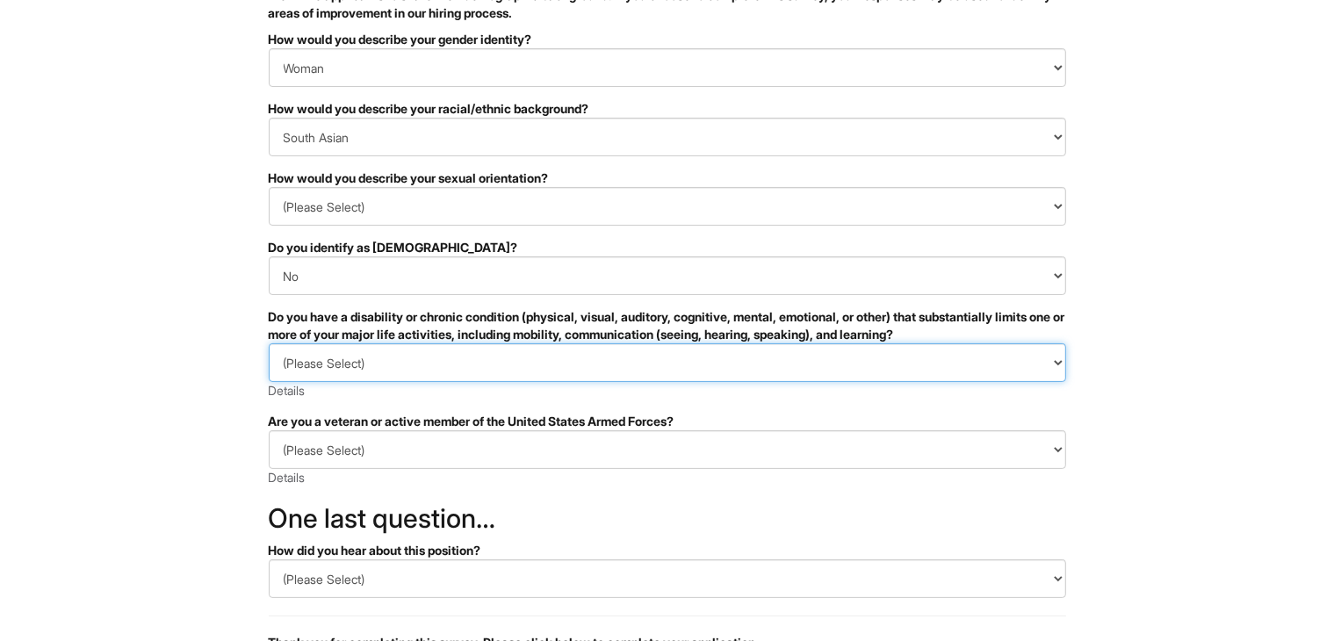
click at [559, 362] on select "(Please Select) YES, I HAVE A DISABILITY (or previously had a disability) NO, I…" at bounding box center [668, 362] width 798 height 39
select select "YES, I HAVE A DISABILITY (or previously had a disability)"
click at [269, 343] on select "(Please Select) YES, I HAVE A DISABILITY (or previously had a disability) NO, I…" at bounding box center [668, 362] width 798 height 39
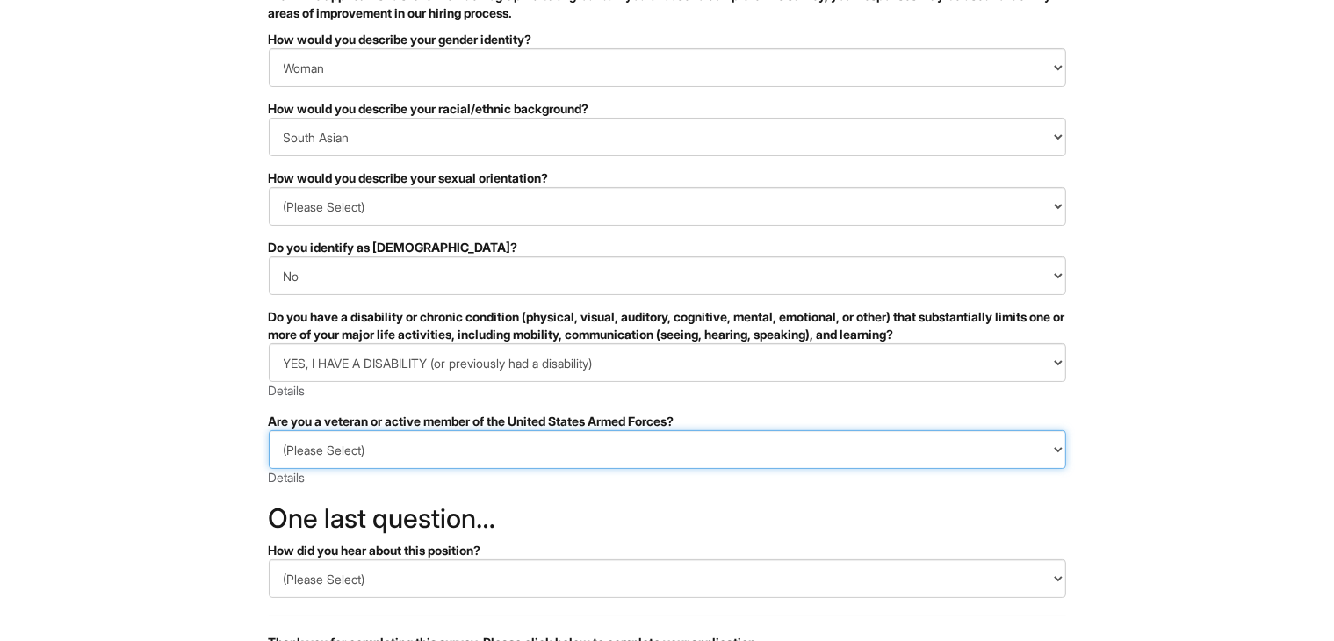
click at [530, 452] on select "(Please Select) I IDENTIFY AS ONE OR MORE OF THE CLASSIFICATIONS OF PROTECTED V…" at bounding box center [668, 449] width 798 height 39
select select "I AM NOT A PROTECTED VETERAN"
click at [269, 430] on select "(Please Select) I IDENTIFY AS ONE OR MORE OF THE CLASSIFICATIONS OF PROTECTED V…" at bounding box center [668, 449] width 798 height 39
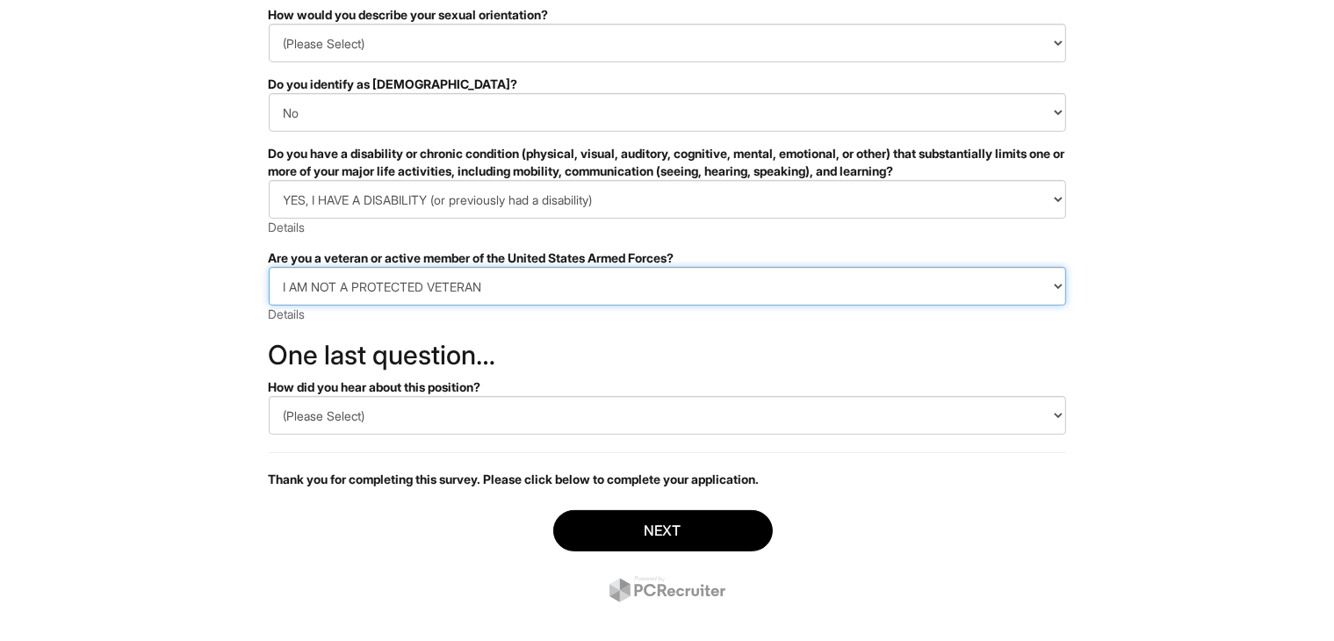
scroll to position [348, 0]
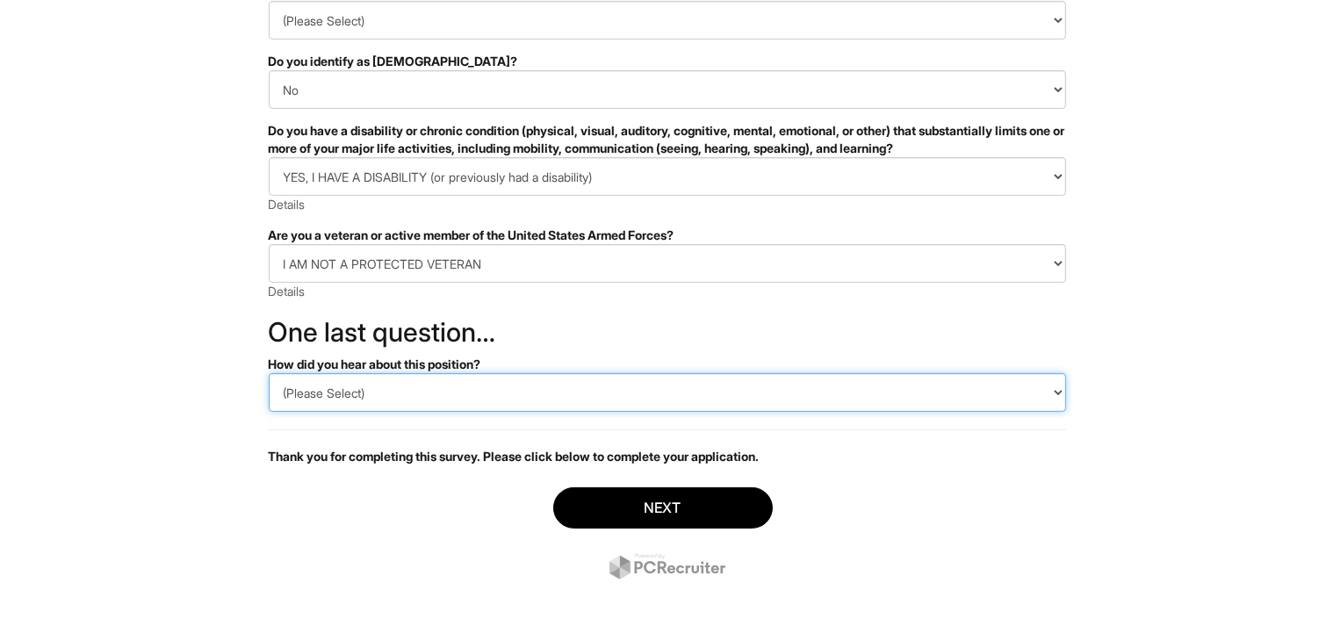
click at [823, 390] on select "(Please Select) CareerBuilder Indeed LinkedIn Monster Referral Other" at bounding box center [668, 392] width 798 height 39
select select "Other"
click at [269, 373] on select "(Please Select) CareerBuilder Indeed LinkedIn Monster Referral Other" at bounding box center [668, 392] width 798 height 39
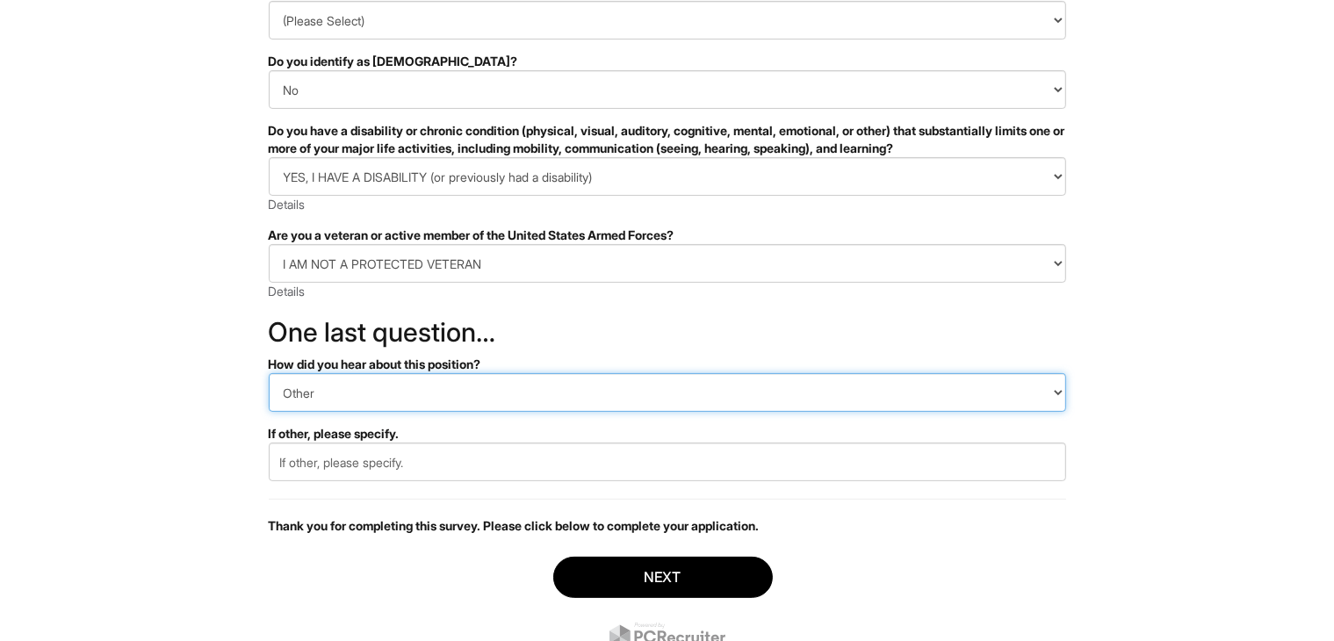
click at [589, 399] on select "(Please Select) CareerBuilder Indeed LinkedIn Monster Referral Other" at bounding box center [668, 392] width 798 height 39
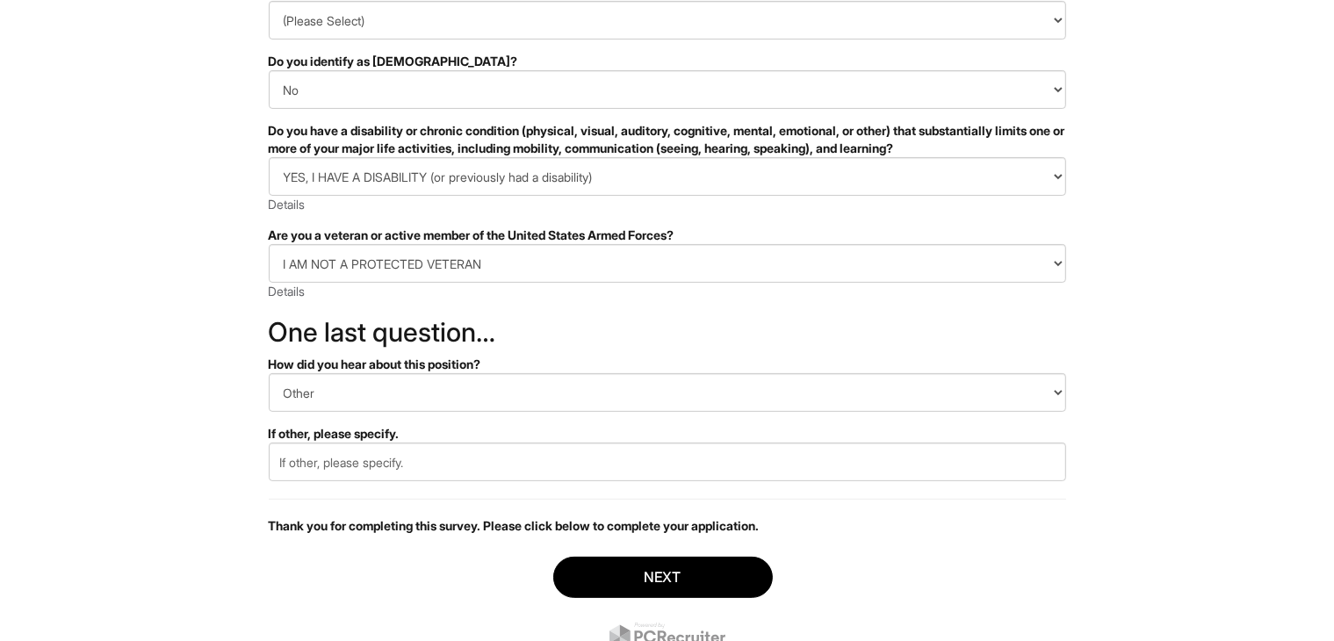
click at [208, 419] on html "&nbsp; ✔ 2 3 Client Advisor (Part-Time), A|X Armani Exchange U.S. Standard Demo…" at bounding box center [667, 181] width 1334 height 1059
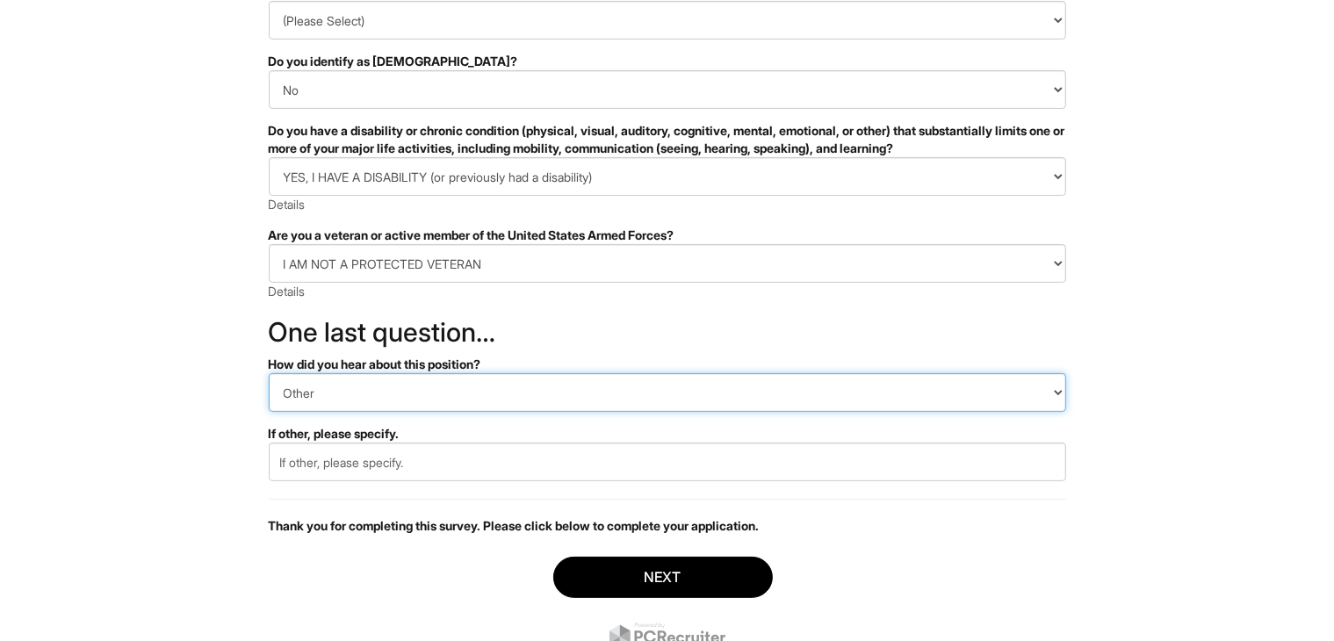
click at [348, 404] on select "(Please Select) CareerBuilder Indeed LinkedIn Monster Referral Other" at bounding box center [668, 392] width 798 height 39
click at [269, 373] on select "(Please Select) CareerBuilder Indeed LinkedIn Monster Referral Other" at bounding box center [668, 392] width 798 height 39
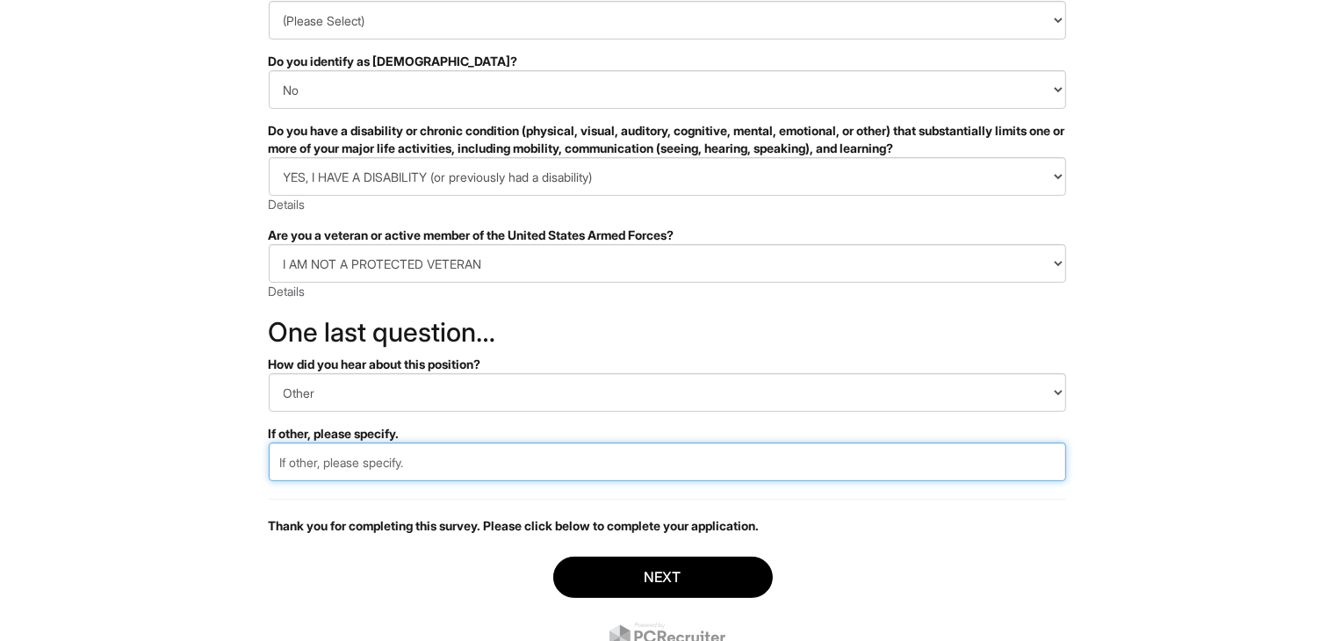
click at [330, 473] on input "text" at bounding box center [668, 462] width 798 height 39
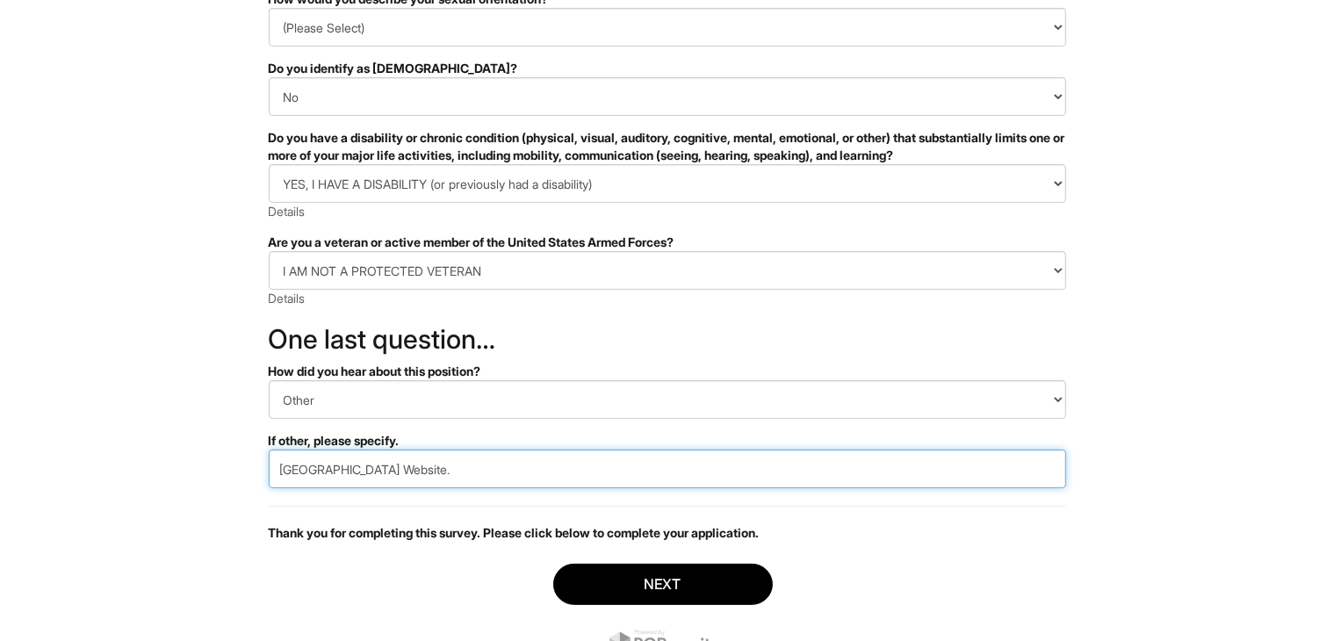
scroll to position [416, 0]
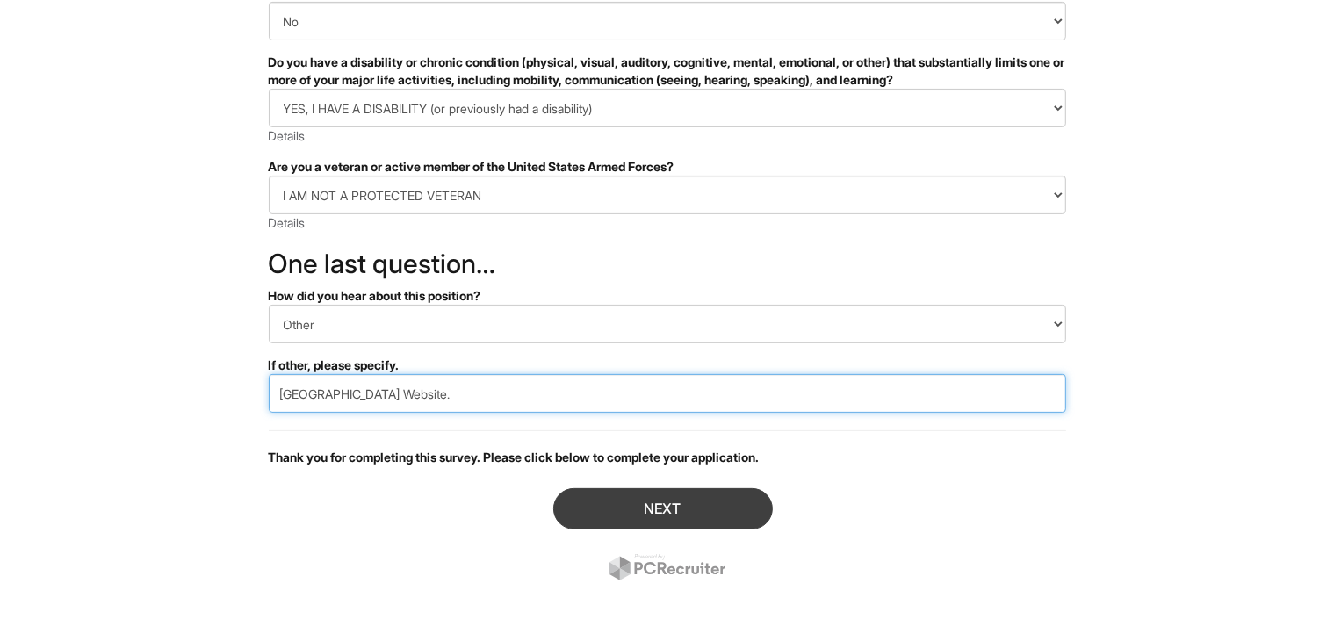
type input "Willowbrook Mall Website."
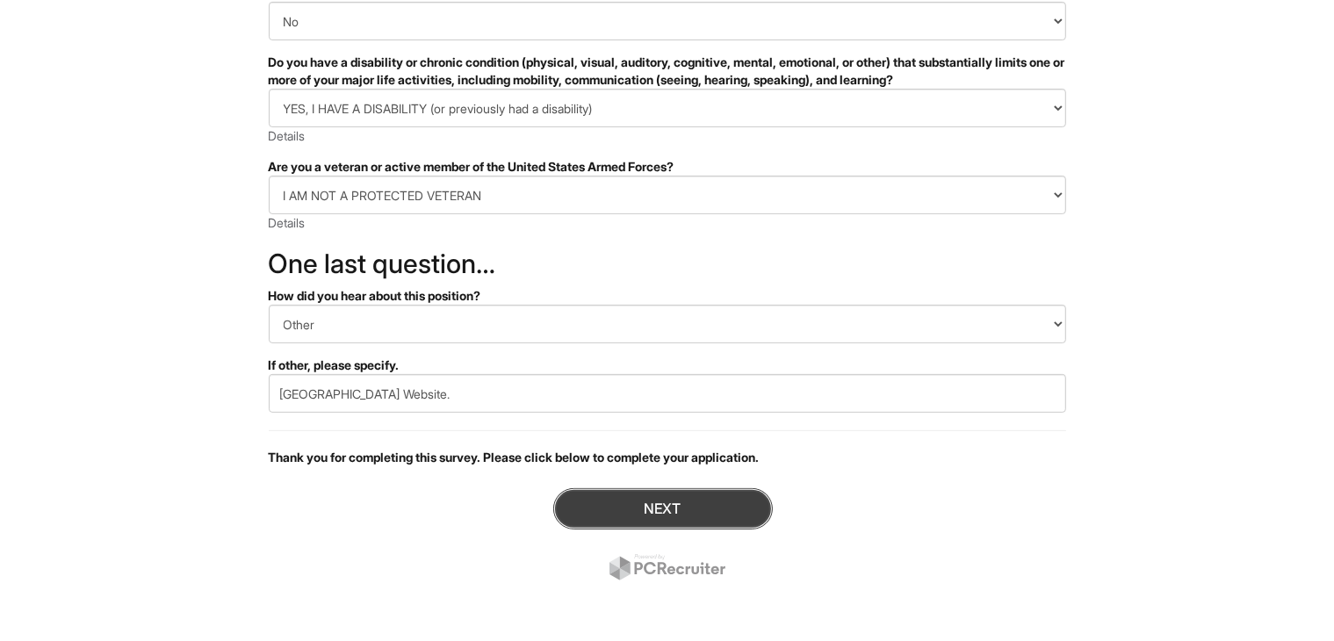
click at [701, 505] on button "Next" at bounding box center [663, 508] width 220 height 41
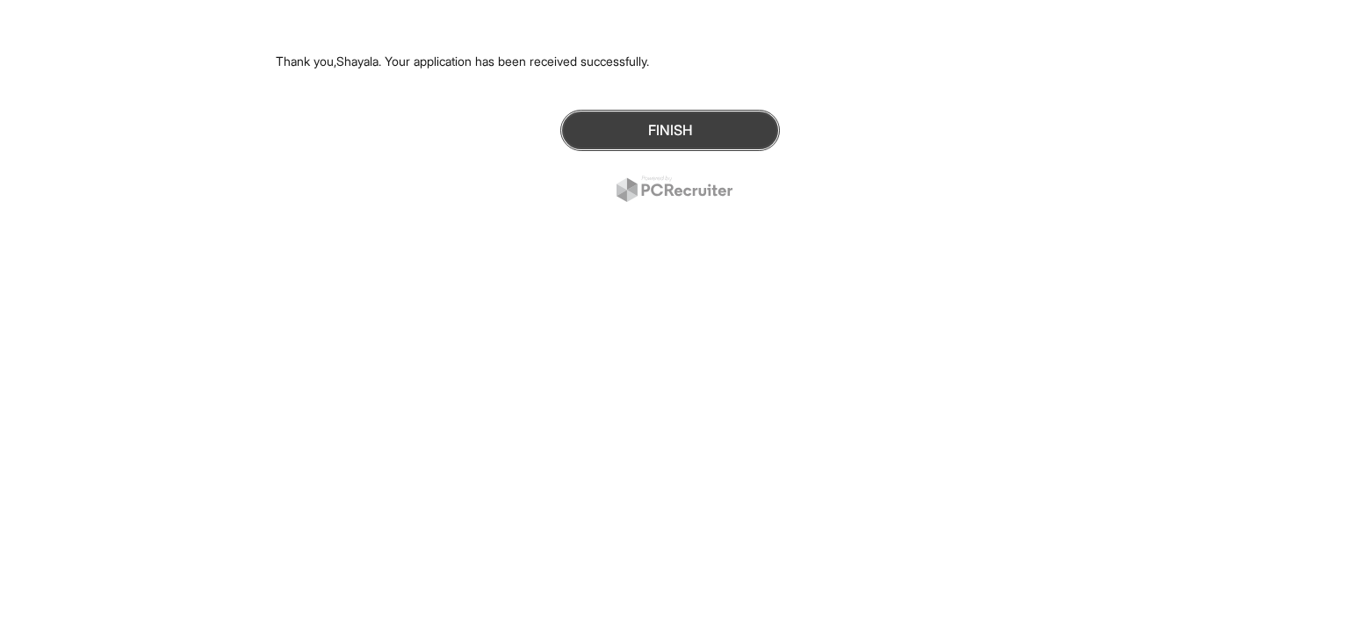
click at [654, 141] on button "Finish" at bounding box center [670, 130] width 220 height 41
